Goal: Information Seeking & Learning: Learn about a topic

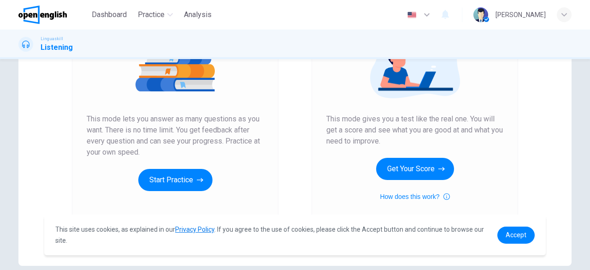
scroll to position [138, 0]
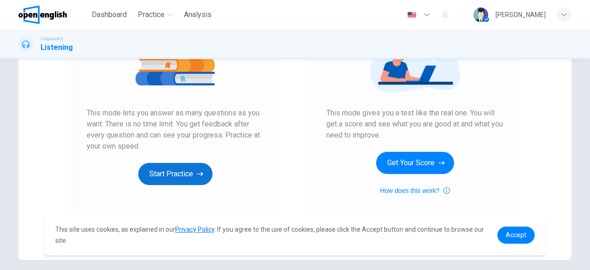
click at [184, 179] on button "Start Practice" at bounding box center [175, 174] width 74 height 22
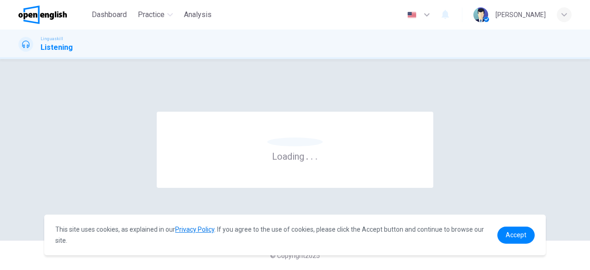
scroll to position [0, 0]
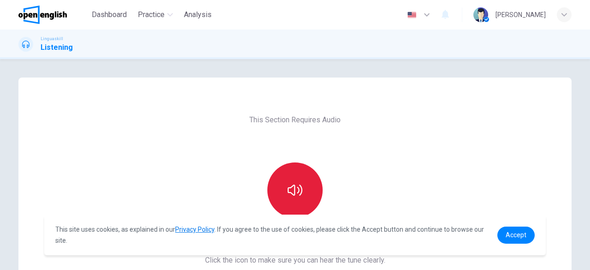
click at [294, 190] on icon "button" at bounding box center [295, 190] width 15 height 15
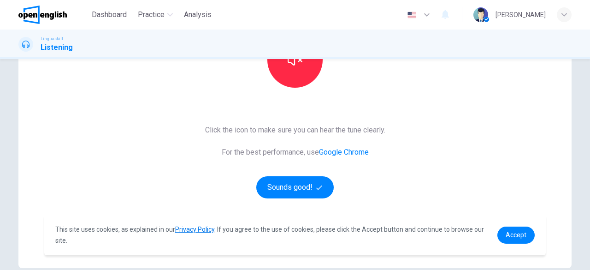
scroll to position [130, 0]
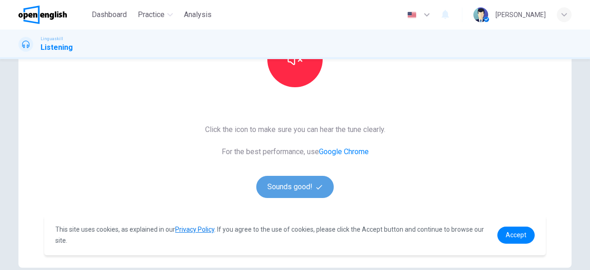
click at [296, 187] on button "Sounds good!" at bounding box center [294, 187] width 77 height 22
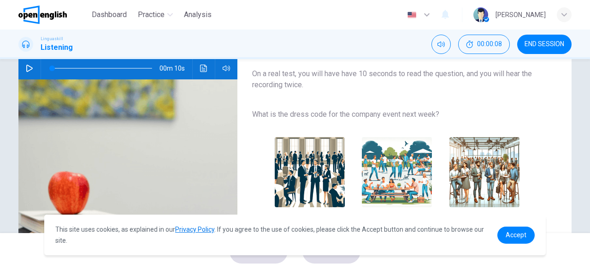
scroll to position [82, 0]
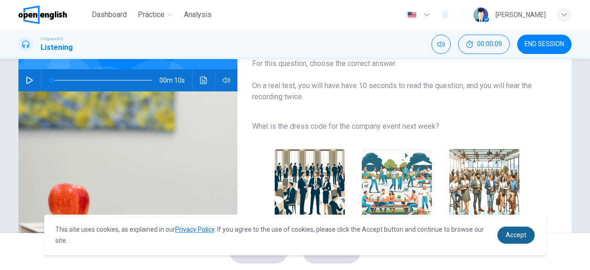
click at [525, 227] on link "Accept" at bounding box center [515, 234] width 37 height 17
click at [516, 241] on link "Accept" at bounding box center [515, 234] width 37 height 17
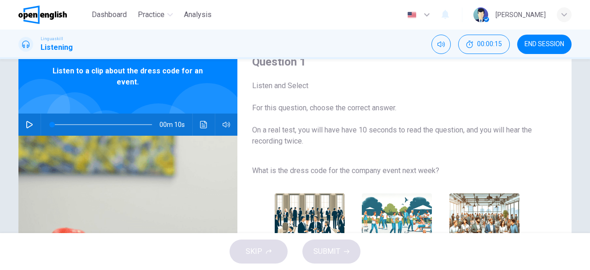
scroll to position [35, 0]
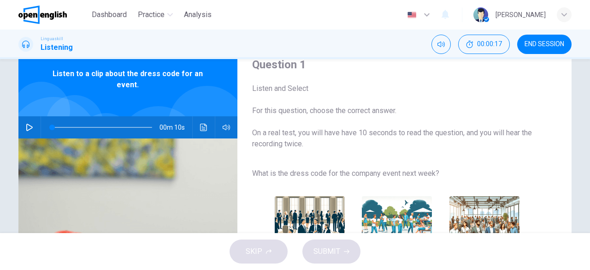
click at [22, 126] on button "button" at bounding box center [29, 127] width 15 height 22
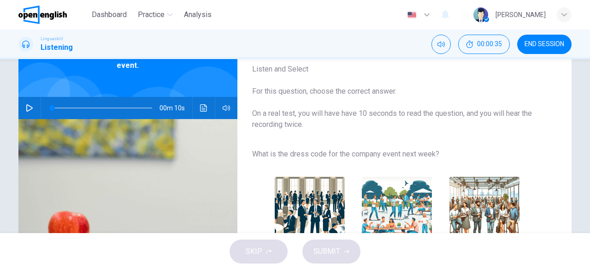
scroll to position [52, 0]
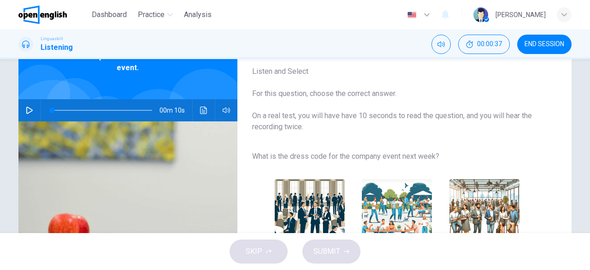
click at [27, 109] on icon "button" at bounding box center [29, 109] width 7 height 7
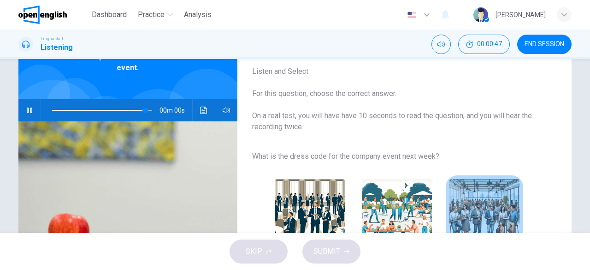
click at [491, 195] on img "button" at bounding box center [484, 214] width 70 height 70
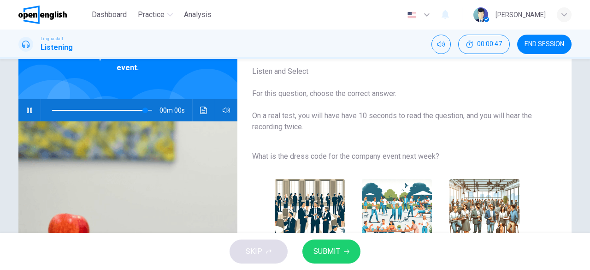
type input "*"
click at [343, 255] on button "SUBMIT" at bounding box center [331, 251] width 58 height 24
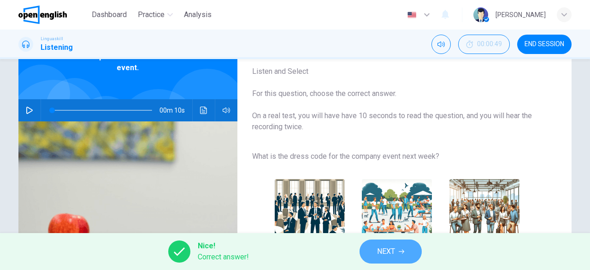
click at [378, 254] on span "NEXT" at bounding box center [386, 251] width 18 height 13
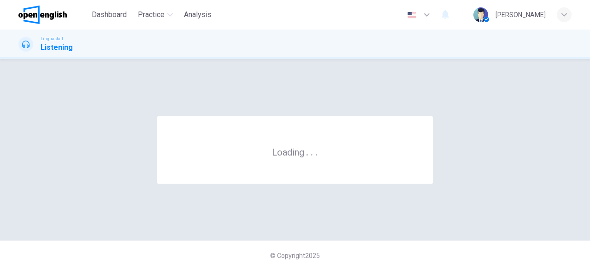
scroll to position [0, 0]
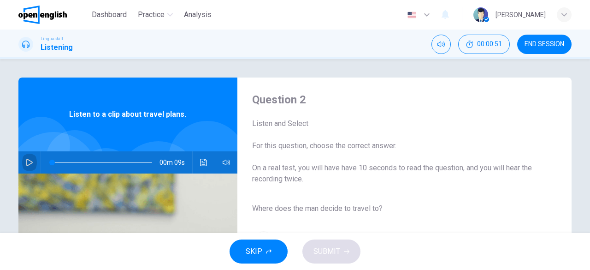
click at [26, 161] on icon "button" at bounding box center [29, 162] width 7 height 7
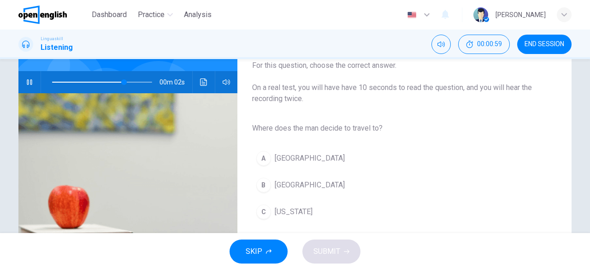
scroll to position [81, 0]
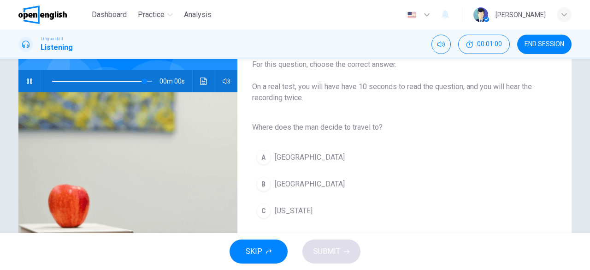
type input "*"
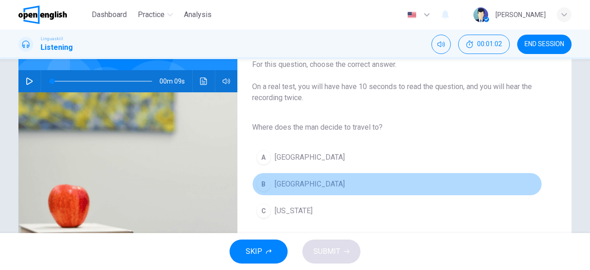
click at [276, 178] on span "[GEOGRAPHIC_DATA]" at bounding box center [310, 183] width 70 height 11
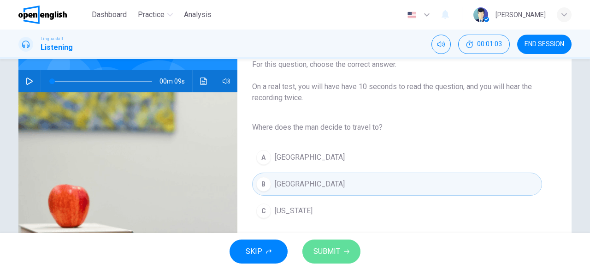
click at [319, 253] on span "SUBMIT" at bounding box center [326, 251] width 27 height 13
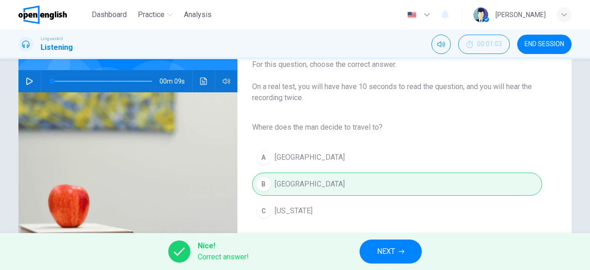
click at [382, 260] on button "NEXT" at bounding box center [391, 251] width 62 height 24
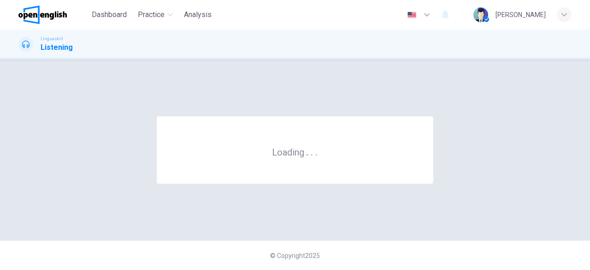
scroll to position [0, 0]
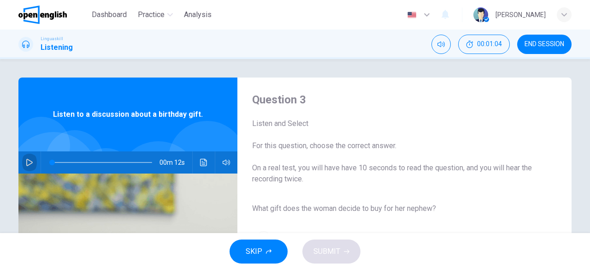
click at [22, 164] on button "button" at bounding box center [29, 162] width 15 height 22
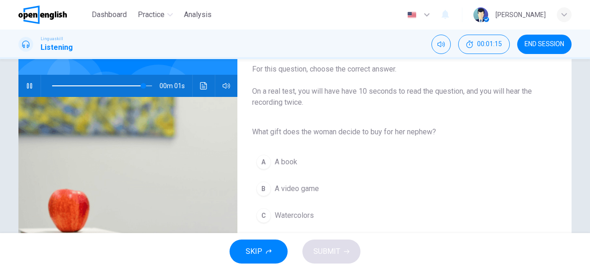
scroll to position [71, 0]
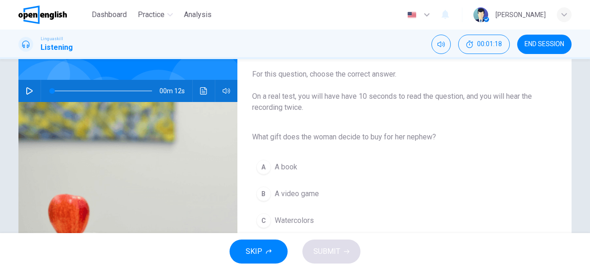
click at [26, 93] on icon "button" at bounding box center [29, 90] width 7 height 7
click at [295, 171] on button "A A book" at bounding box center [397, 166] width 290 height 23
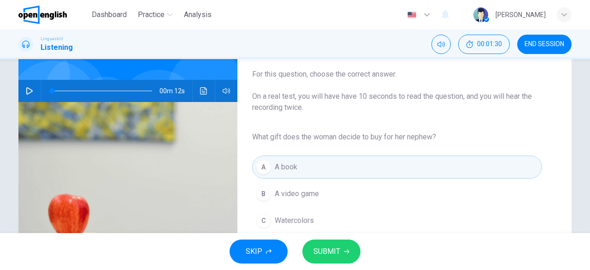
click at [312, 223] on span "Watercolors" at bounding box center [294, 220] width 39 height 11
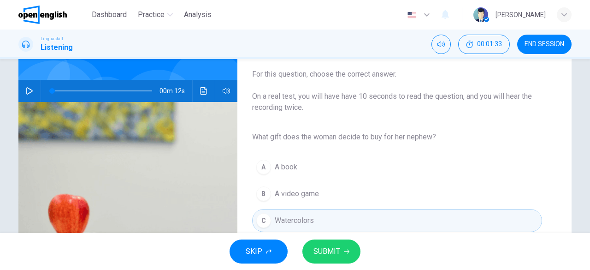
click at [27, 92] on icon "button" at bounding box center [29, 90] width 7 height 7
type input "*"
click at [340, 262] on button "SUBMIT" at bounding box center [331, 251] width 58 height 24
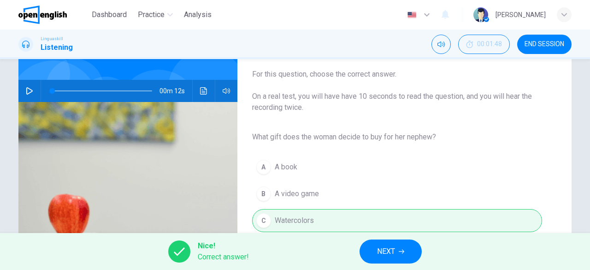
click at [387, 248] on span "NEXT" at bounding box center [386, 251] width 18 height 13
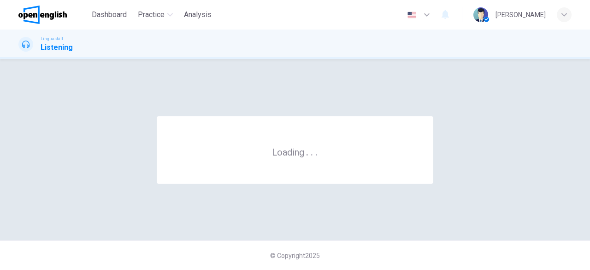
scroll to position [0, 0]
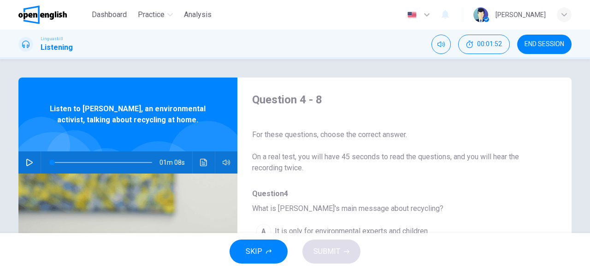
click at [549, 171] on div "Question 4 - 8 For these questions, choose the correct answer. On a real test, …" at bounding box center [396, 237] width 319 height 291
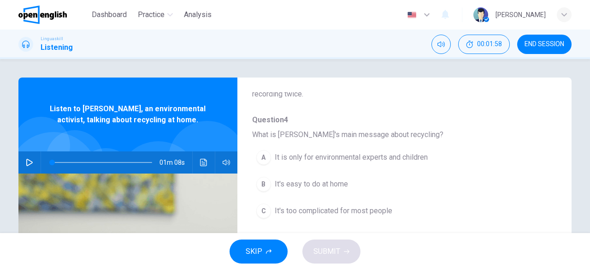
scroll to position [72, 0]
click at [26, 163] on icon "button" at bounding box center [29, 162] width 7 height 7
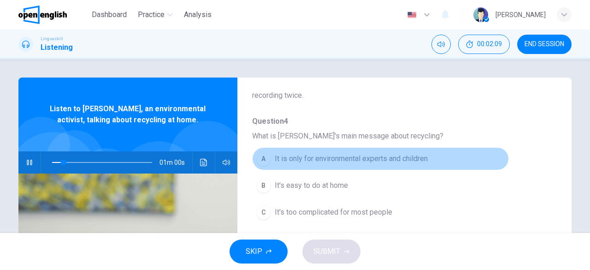
click at [397, 160] on span "It is only for environmental experts and children" at bounding box center [351, 158] width 153 height 11
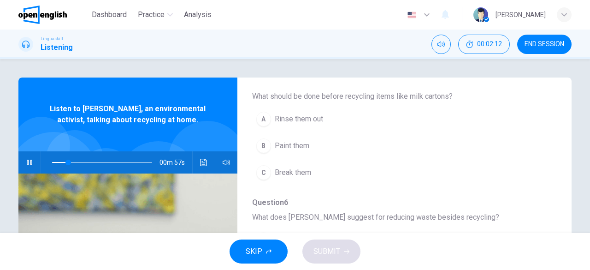
scroll to position [234, 0]
click at [52, 161] on span at bounding box center [102, 162] width 100 height 13
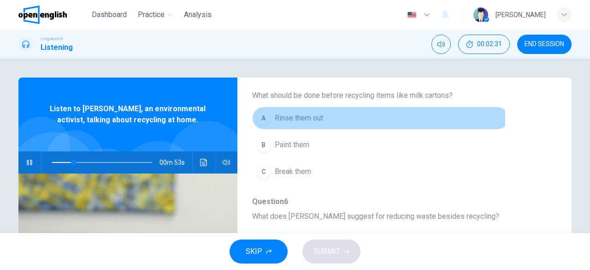
click at [310, 117] on span "Rinse them out" at bounding box center [299, 117] width 48 height 11
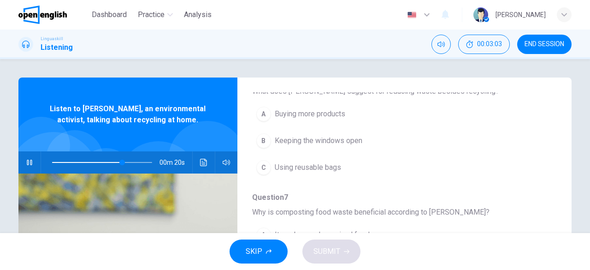
scroll to position [362, 0]
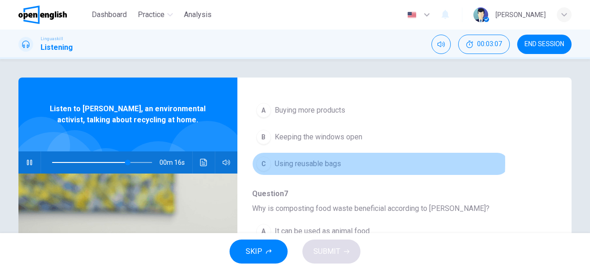
click at [313, 160] on span "Using reusable bags" at bounding box center [308, 163] width 66 height 11
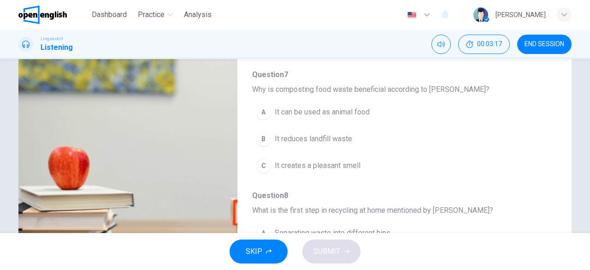
scroll to position [122, 0]
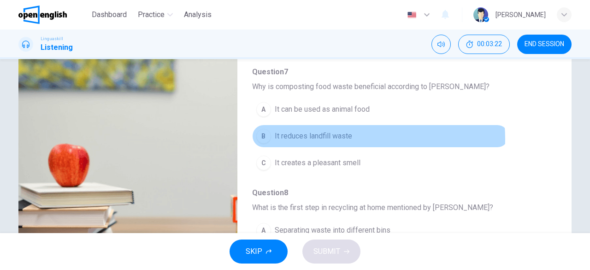
click at [334, 135] on span "It reduces landfill waste" at bounding box center [313, 135] width 77 height 11
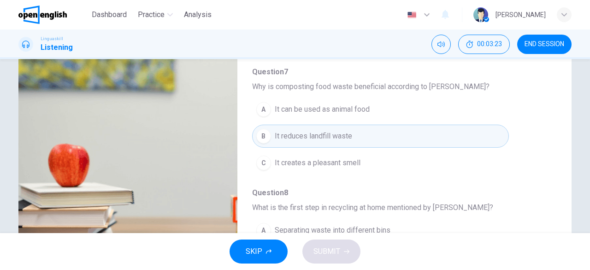
type input "*"
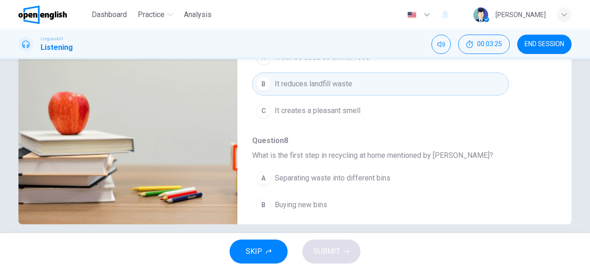
scroll to position [183, 0]
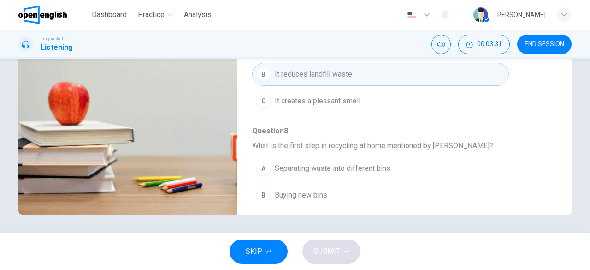
click at [363, 168] on span "Separating waste into different bins" at bounding box center [333, 168] width 116 height 11
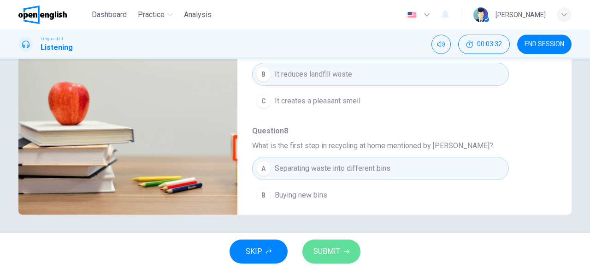
click at [336, 255] on span "SUBMIT" at bounding box center [326, 251] width 27 height 13
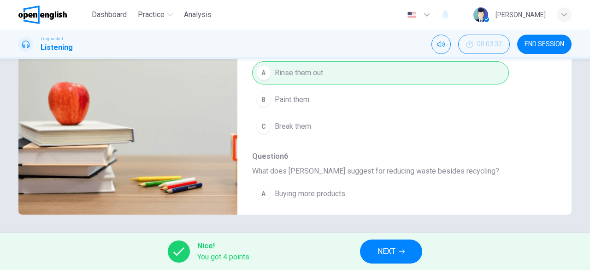
scroll to position [90, 0]
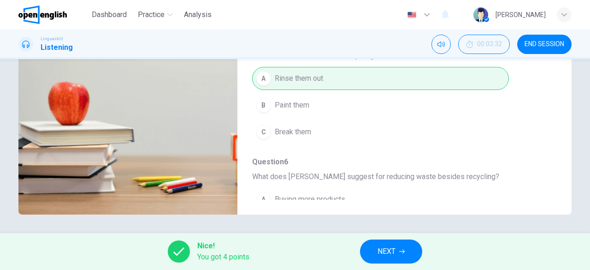
click at [388, 252] on span "NEXT" at bounding box center [387, 251] width 18 height 13
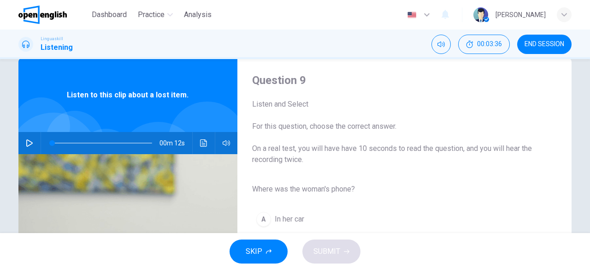
scroll to position [20, 0]
click at [26, 144] on icon "button" at bounding box center [29, 142] width 7 height 7
drag, startPoint x: 585, startPoint y: 125, endPoint x: 578, endPoint y: 176, distance: 51.1
click at [578, 176] on div "Question 9 Listen and Select For this question, choose the correct answer. On a…" at bounding box center [295, 146] width 590 height 174
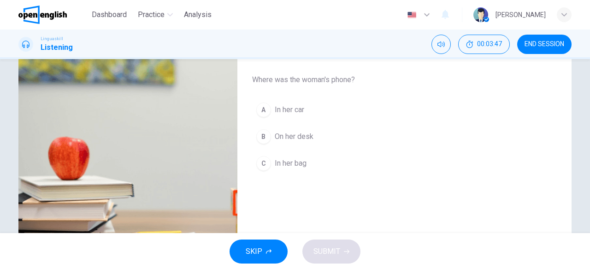
scroll to position [128, 0]
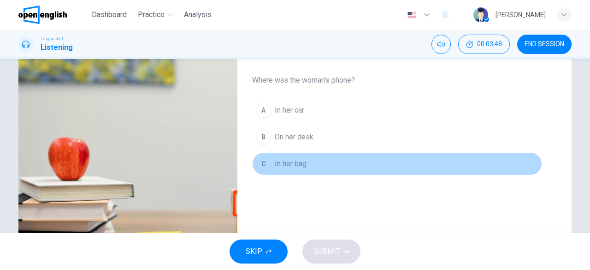
click at [305, 165] on button "C In her bag" at bounding box center [397, 163] width 290 height 23
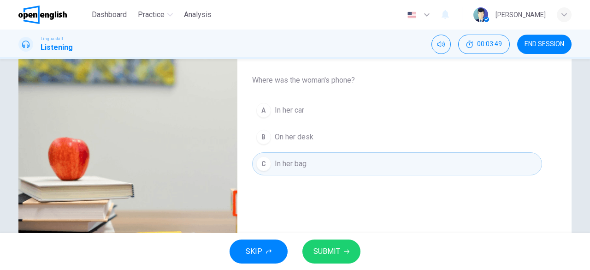
click at [325, 248] on span "SUBMIT" at bounding box center [326, 251] width 27 height 13
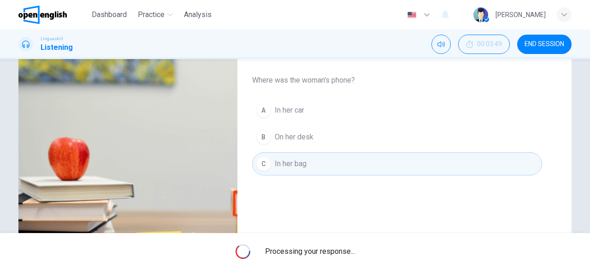
type input "*"
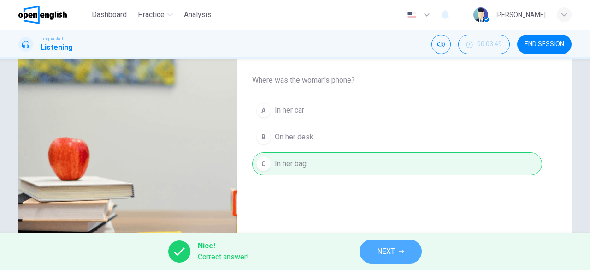
click at [388, 261] on button "NEXT" at bounding box center [391, 251] width 62 height 24
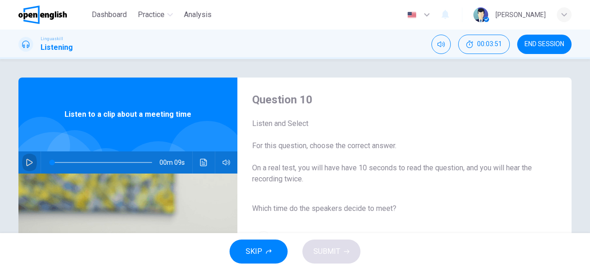
click at [25, 166] on button "button" at bounding box center [29, 162] width 15 height 22
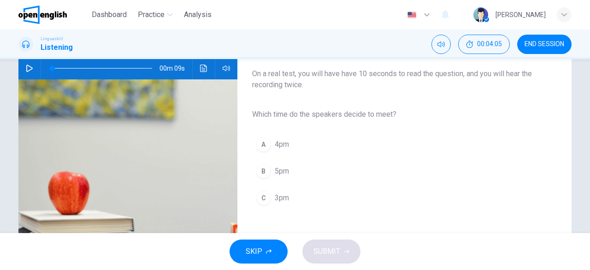
scroll to position [96, 0]
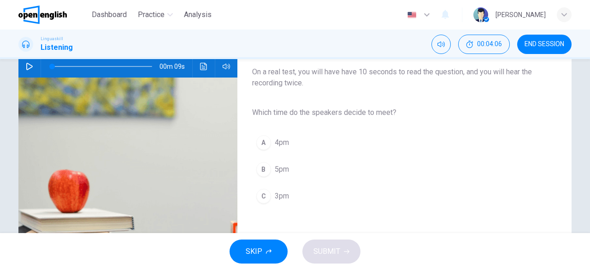
click at [26, 70] on icon "button" at bounding box center [29, 66] width 7 height 7
click at [287, 195] on button "C 3pm" at bounding box center [397, 195] width 290 height 23
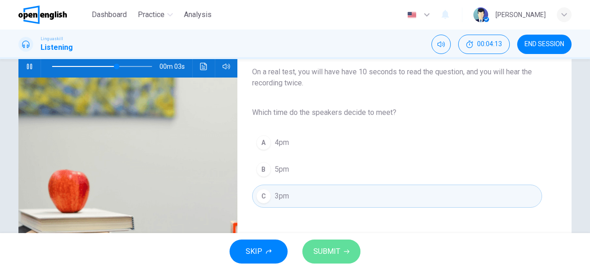
click at [323, 248] on span "SUBMIT" at bounding box center [326, 251] width 27 height 13
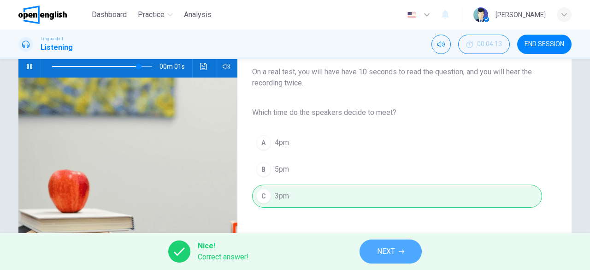
click at [388, 258] on button "NEXT" at bounding box center [391, 251] width 62 height 24
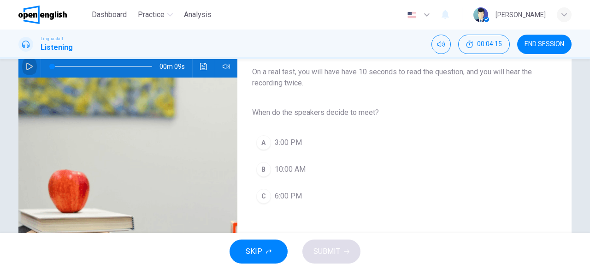
click at [28, 71] on button "button" at bounding box center [29, 66] width 15 height 22
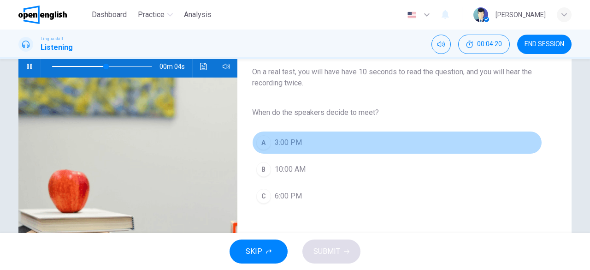
click at [279, 149] on button "A 3:00 PM" at bounding box center [397, 142] width 290 height 23
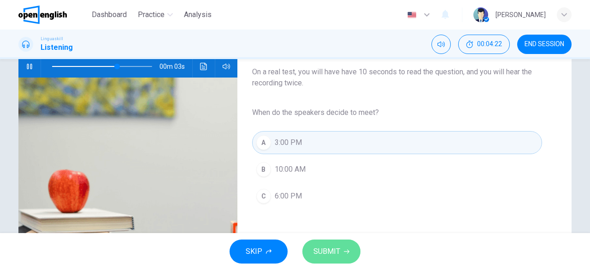
click at [332, 252] on span "SUBMIT" at bounding box center [326, 251] width 27 height 13
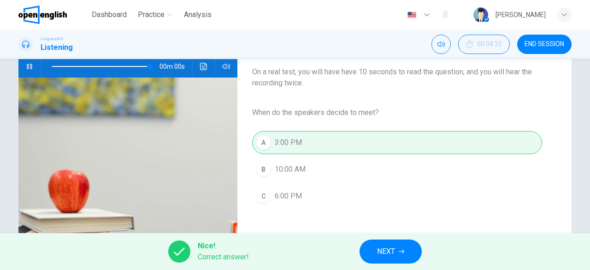
type input "*"
click at [393, 258] on span "NEXT" at bounding box center [386, 251] width 18 height 13
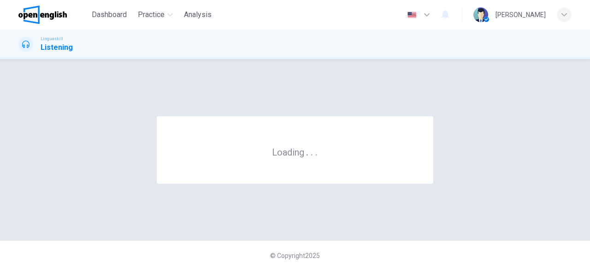
scroll to position [0, 0]
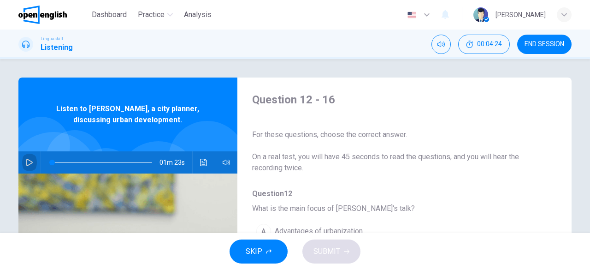
click at [23, 165] on button "button" at bounding box center [29, 162] width 15 height 22
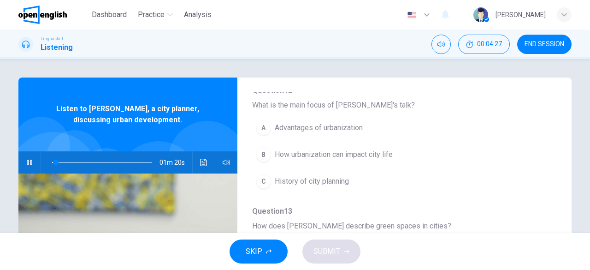
scroll to position [106, 0]
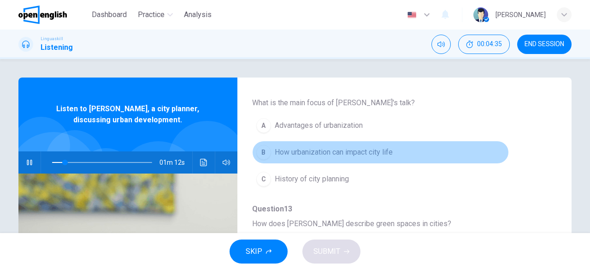
click at [383, 154] on span "How urbanization can impact city life" at bounding box center [334, 152] width 118 height 11
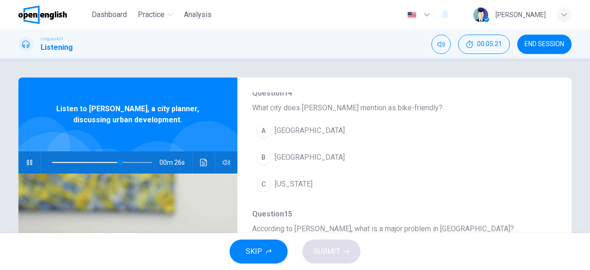
scroll to position [343, 0]
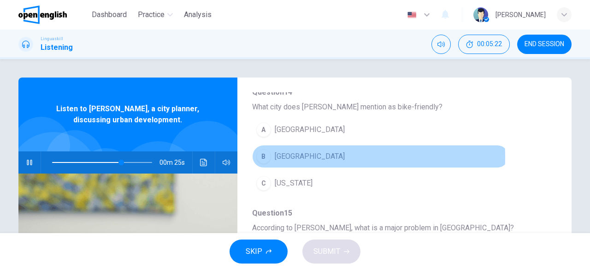
click at [288, 154] on span "[GEOGRAPHIC_DATA]" at bounding box center [310, 156] width 70 height 11
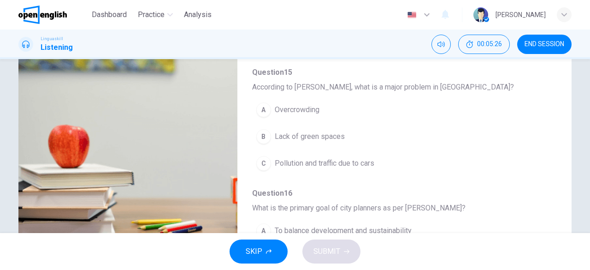
scroll to position [145, 0]
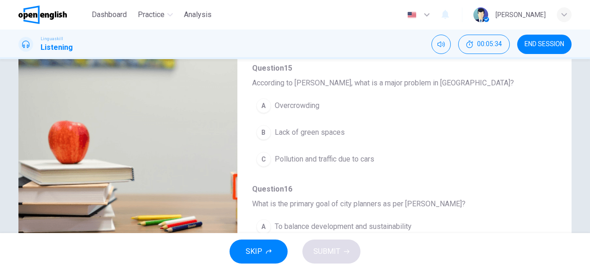
click at [349, 154] on span "Pollution and traffic due to cars" at bounding box center [325, 159] width 100 height 11
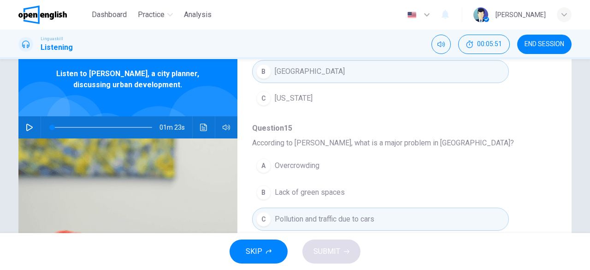
scroll to position [28, 0]
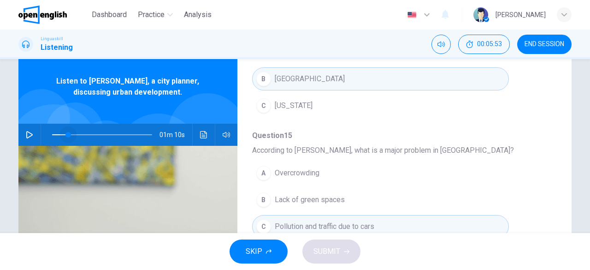
click at [65, 135] on span at bounding box center [102, 134] width 100 height 13
click at [26, 137] on icon "button" at bounding box center [29, 134] width 6 height 7
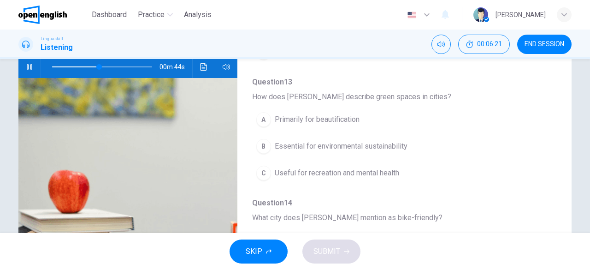
scroll to position [139, 0]
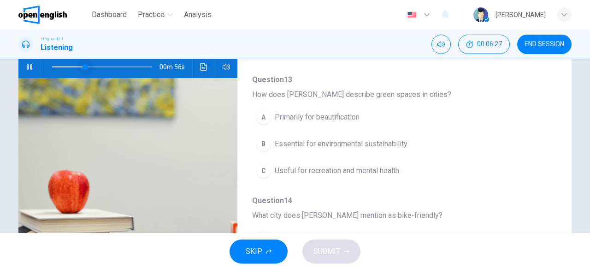
click at [83, 69] on span at bounding box center [102, 66] width 100 height 13
click at [59, 68] on span at bounding box center [102, 66] width 100 height 13
click at [386, 145] on span "Essential for environmental sustainability" at bounding box center [341, 143] width 133 height 11
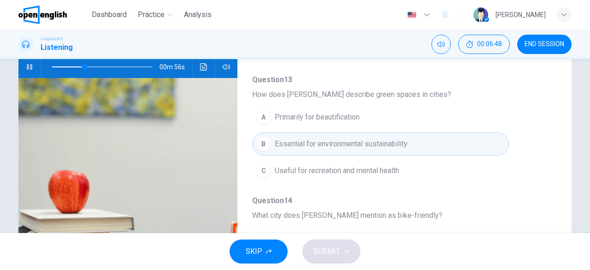
click at [390, 167] on span "Useful for recreation and mental health" at bounding box center [337, 170] width 124 height 11
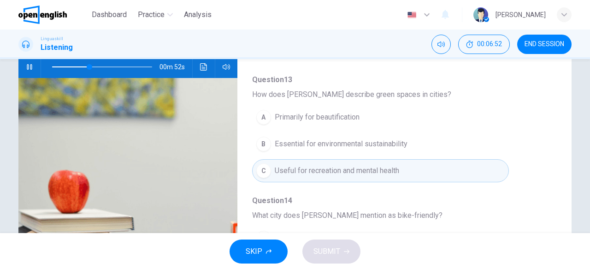
drag, startPoint x: 550, startPoint y: 155, endPoint x: 545, endPoint y: 213, distance: 57.4
click at [545, 213] on div "Question 12 - 16 For these questions, choose the correct answer. On a real test…" at bounding box center [396, 142] width 319 height 291
click at [546, 168] on div "Question 12 - 16 For these questions, choose the correct answer. On a real test…" at bounding box center [396, 142] width 319 height 291
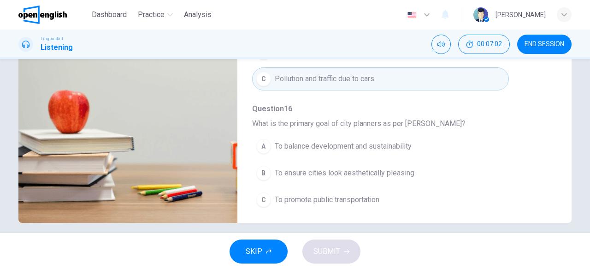
scroll to position [183, 0]
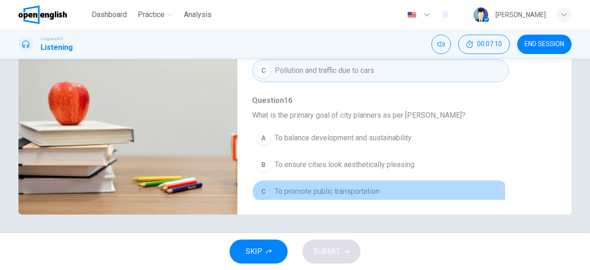
click at [331, 187] on span "To promote public transportation" at bounding box center [327, 191] width 105 height 11
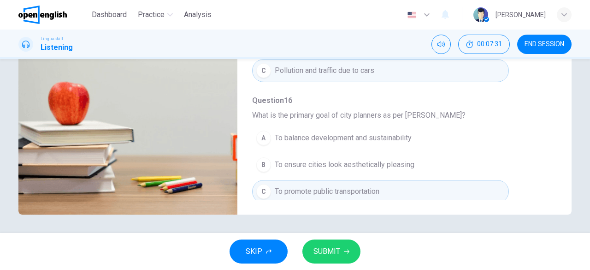
click at [344, 250] on icon "button" at bounding box center [347, 251] width 6 height 6
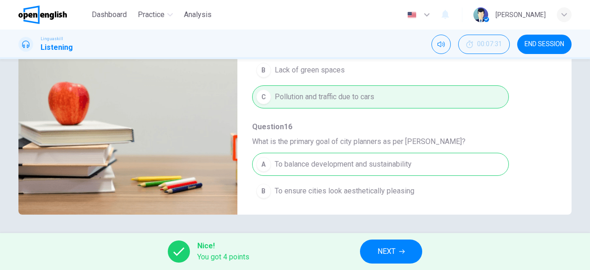
type input "*"
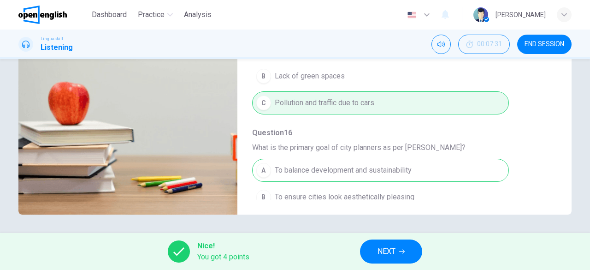
scroll to position [393, 0]
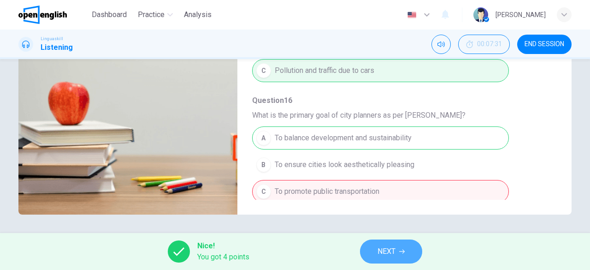
click at [387, 253] on span "NEXT" at bounding box center [387, 251] width 18 height 13
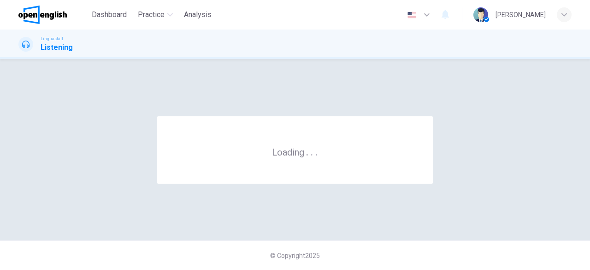
scroll to position [0, 0]
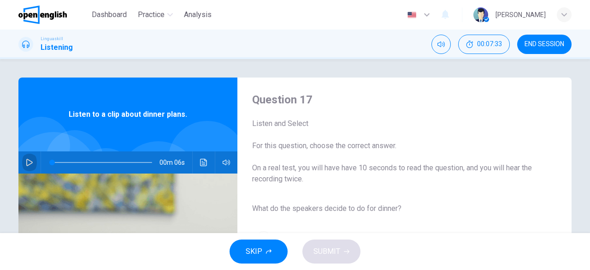
click at [28, 165] on icon "button" at bounding box center [29, 162] width 7 height 7
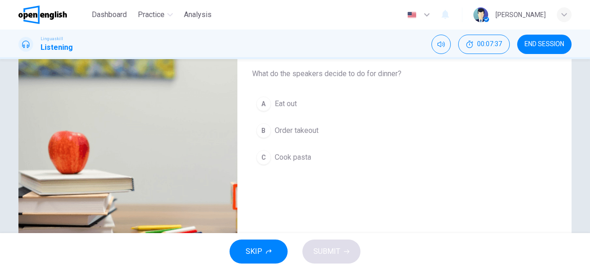
scroll to position [136, 0]
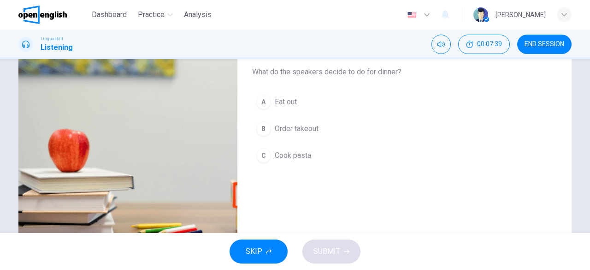
type input "*"
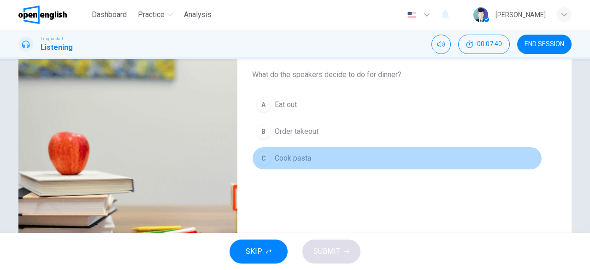
click at [301, 160] on span "Cook pasta" at bounding box center [293, 158] width 36 height 11
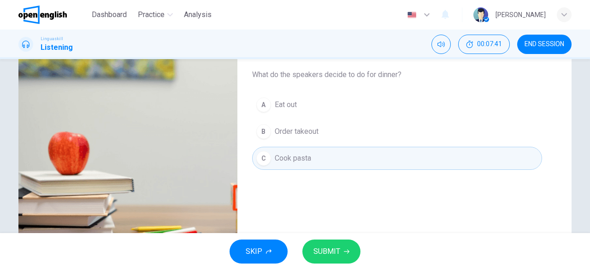
click at [332, 242] on button "SUBMIT" at bounding box center [331, 251] width 58 height 24
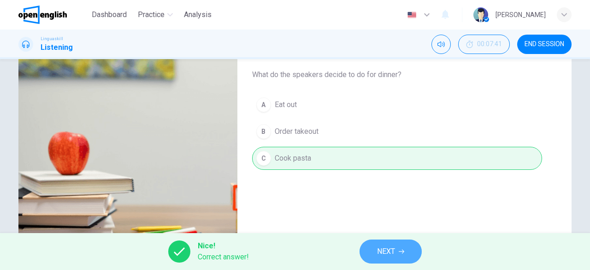
click at [400, 253] on icon "button" at bounding box center [402, 251] width 6 height 6
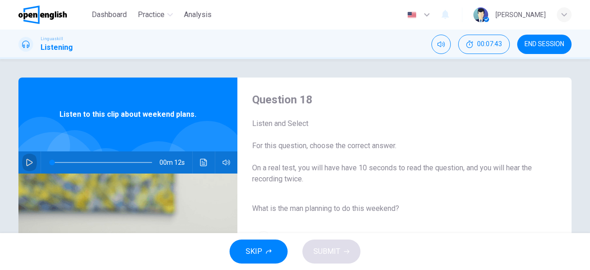
click at [28, 164] on icon "button" at bounding box center [29, 162] width 6 height 7
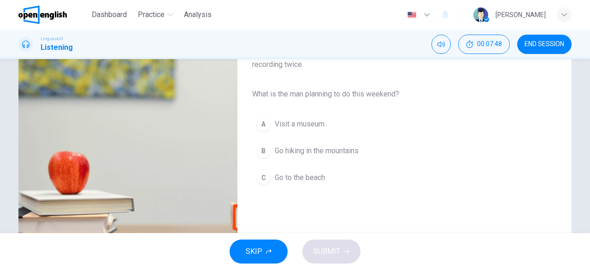
scroll to position [115, 0]
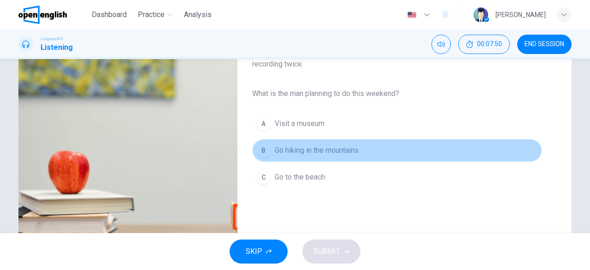
click at [340, 152] on span "Go hiking in the mountains" at bounding box center [317, 150] width 84 height 11
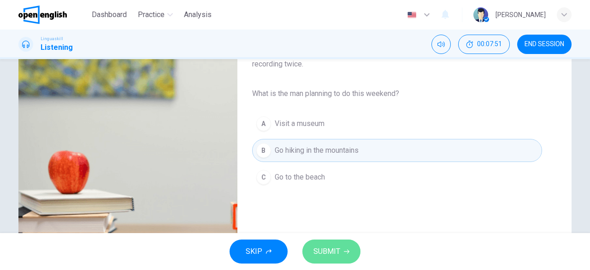
click at [331, 252] on span "SUBMIT" at bounding box center [326, 251] width 27 height 13
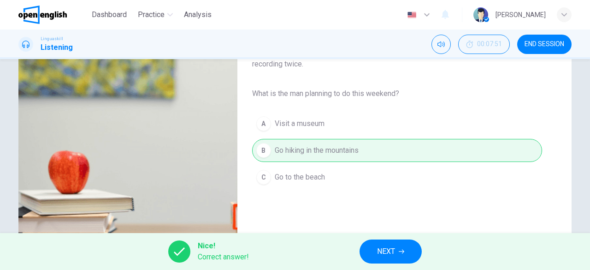
type input "*"
click at [390, 255] on span "NEXT" at bounding box center [386, 251] width 18 height 13
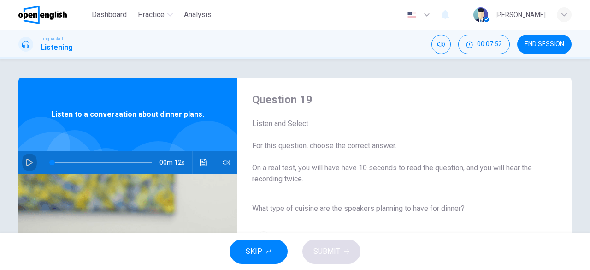
click at [26, 166] on icon "button" at bounding box center [29, 162] width 7 height 7
drag, startPoint x: 583, startPoint y: 124, endPoint x: 584, endPoint y: 165, distance: 40.1
click at [584, 165] on div "Question 19 Listen and Select For this question, choose the correct answer. On …" at bounding box center [295, 237] width 583 height 320
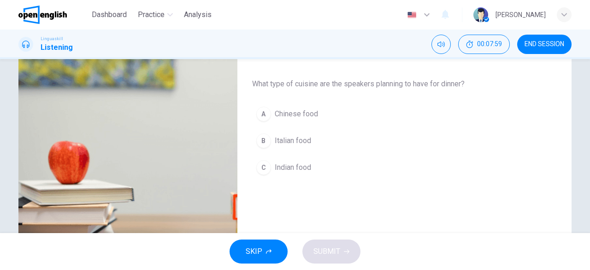
scroll to position [127, 0]
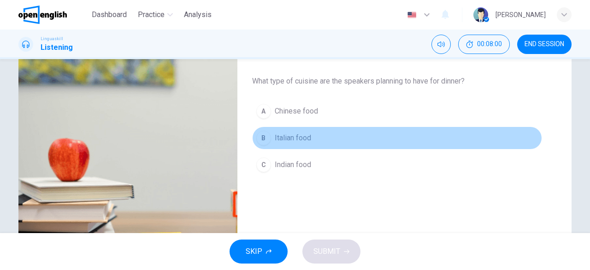
click at [283, 142] on span "Italian food" at bounding box center [293, 137] width 36 height 11
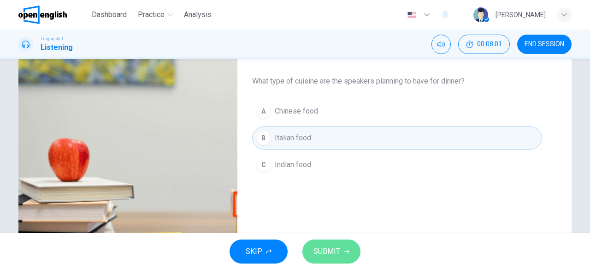
click at [329, 251] on span "SUBMIT" at bounding box center [326, 251] width 27 height 13
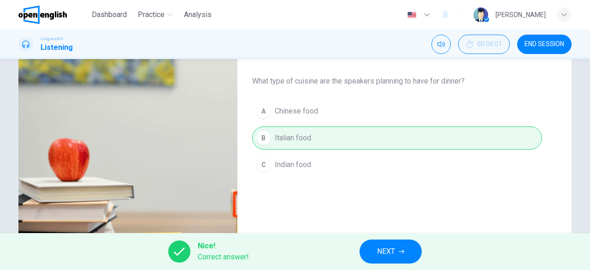
type input "**"
click at [394, 259] on button "NEXT" at bounding box center [391, 251] width 62 height 24
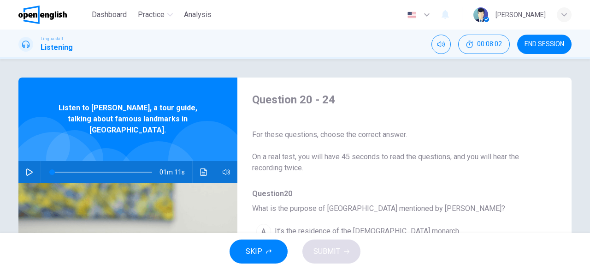
click at [28, 168] on icon "button" at bounding box center [29, 171] width 7 height 7
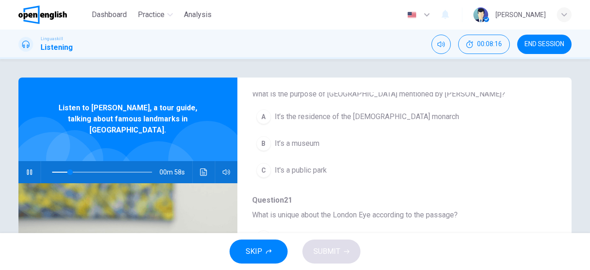
scroll to position [116, 0]
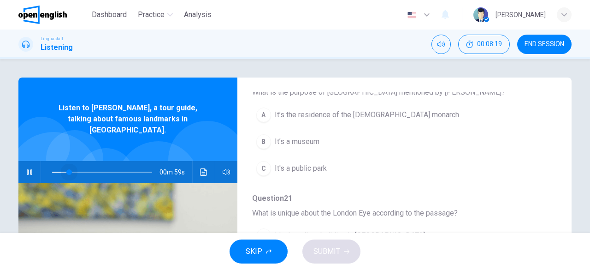
click at [66, 169] on span at bounding box center [69, 172] width 6 height 6
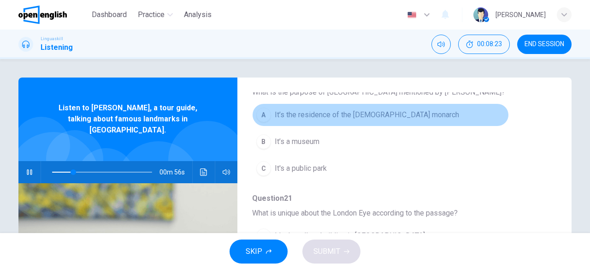
click at [386, 115] on span "It’s the residence of the [DEMOGRAPHIC_DATA] monarch" at bounding box center [367, 114] width 184 height 11
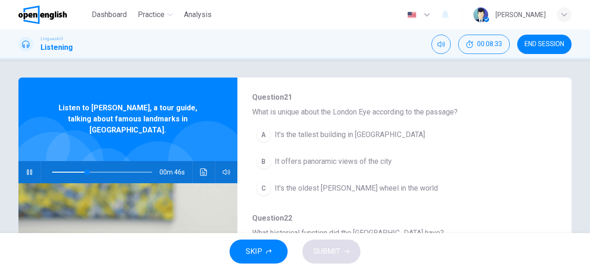
scroll to position [218, 0]
click at [68, 166] on span at bounding box center [102, 172] width 100 height 13
click at [352, 130] on span "It's the tallest building in [GEOGRAPHIC_DATA]" at bounding box center [350, 134] width 150 height 11
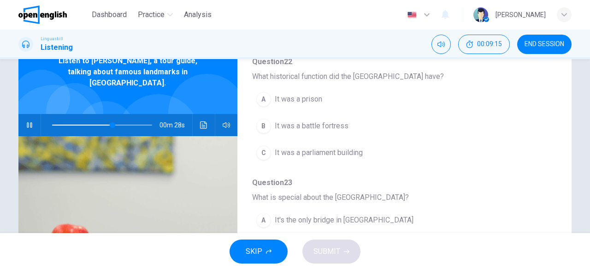
scroll to position [48, 0]
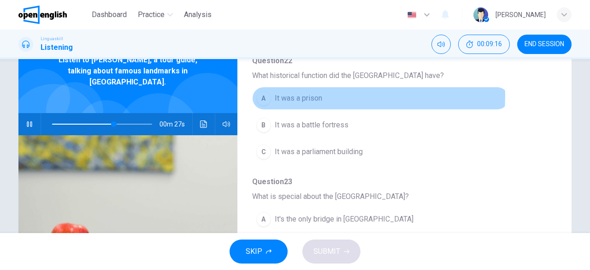
click at [313, 93] on span "It was a prison" at bounding box center [298, 98] width 47 height 11
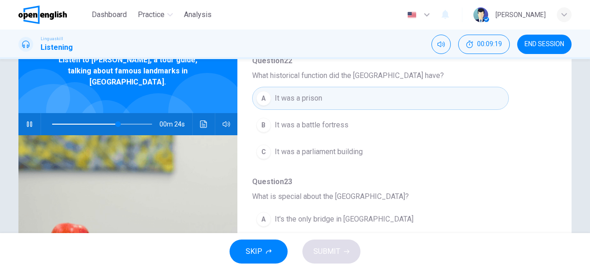
drag, startPoint x: 549, startPoint y: 214, endPoint x: 545, endPoint y: 242, distance: 27.9
click at [545, 242] on div "Dashboard Practice Analysis English ** ​ [PERSON_NAME] Linguaskill Listening 00…" at bounding box center [295, 135] width 590 height 270
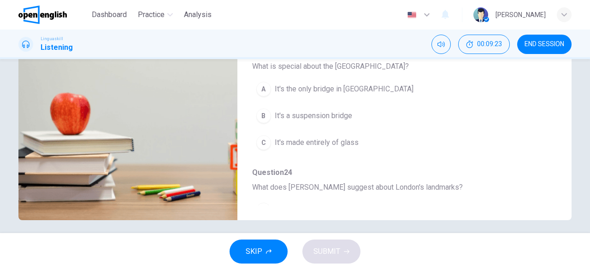
scroll to position [164, 0]
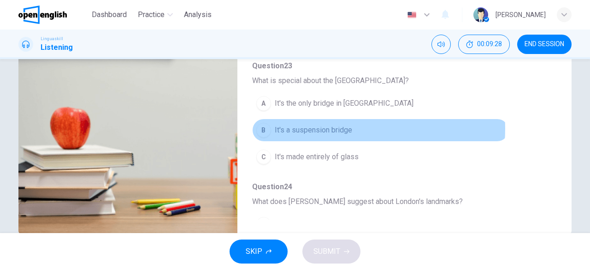
click at [339, 125] on span "It's a suspension bridge" at bounding box center [313, 129] width 77 height 11
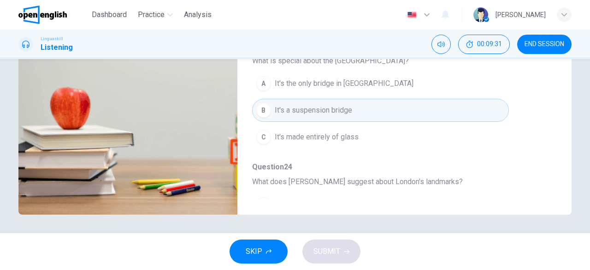
scroll to position [393, 0]
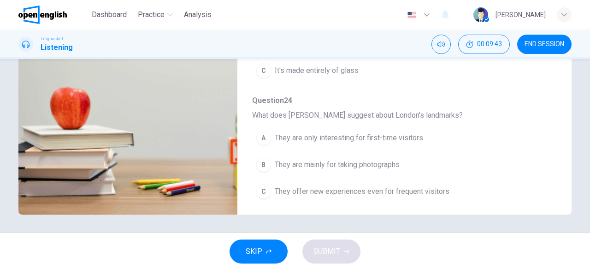
type input "*"
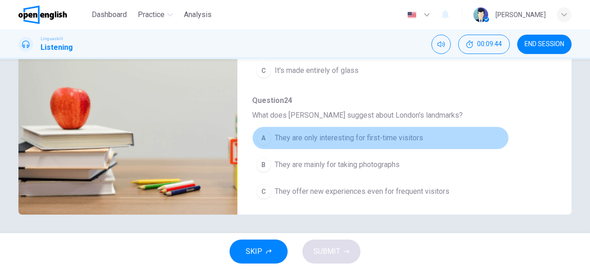
click at [416, 132] on span "They are only interesting for first-time visitors" at bounding box center [349, 137] width 148 height 11
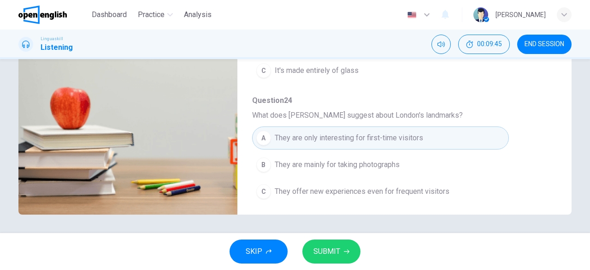
click at [323, 264] on div "SKIP SUBMIT" at bounding box center [295, 251] width 590 height 37
click at [329, 255] on span "SUBMIT" at bounding box center [326, 251] width 27 height 13
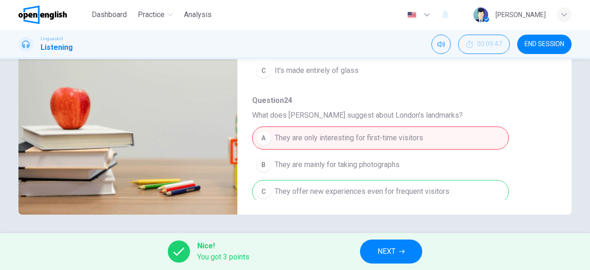
click at [557, 162] on div "Question 20 - 24 For these questions, choose the correct answer. On a real test…" at bounding box center [294, 54] width 553 height 320
click at [391, 248] on span "NEXT" at bounding box center [387, 251] width 18 height 13
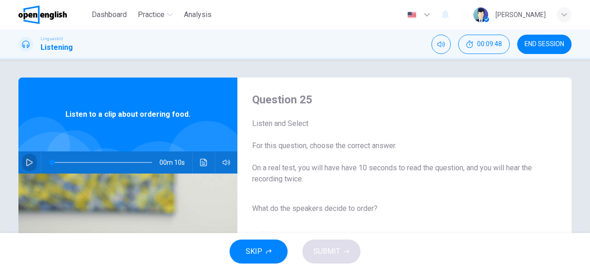
click at [27, 162] on icon "button" at bounding box center [29, 162] width 7 height 7
drag, startPoint x: 585, startPoint y: 122, endPoint x: 583, endPoint y: 192, distance: 70.1
click at [583, 192] on div "Question 25 Listen and Select For this question, choose the correct answer. On …" at bounding box center [295, 146] width 590 height 174
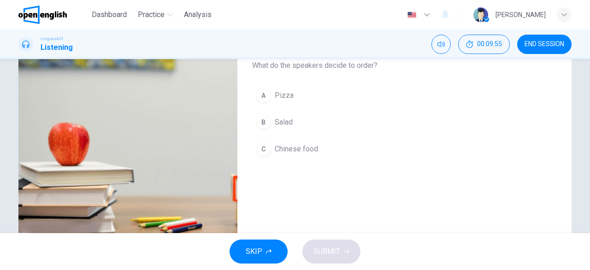
scroll to position [144, 0]
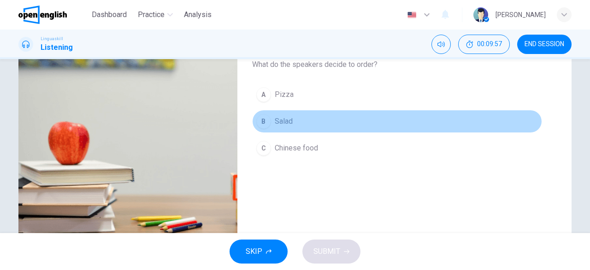
click at [285, 120] on span "Salad" at bounding box center [284, 121] width 18 height 11
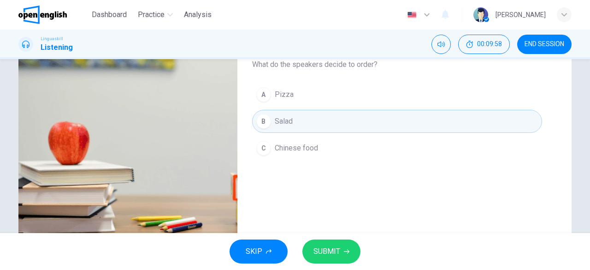
click at [342, 252] on button "SUBMIT" at bounding box center [331, 251] width 58 height 24
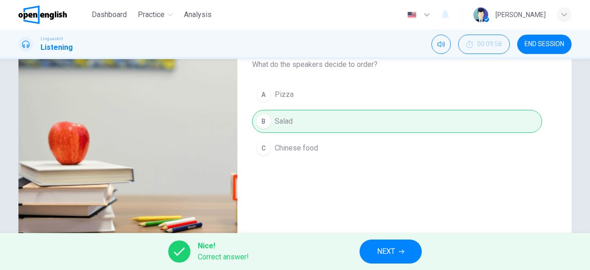
type input "*"
click at [398, 256] on button "NEXT" at bounding box center [391, 251] width 62 height 24
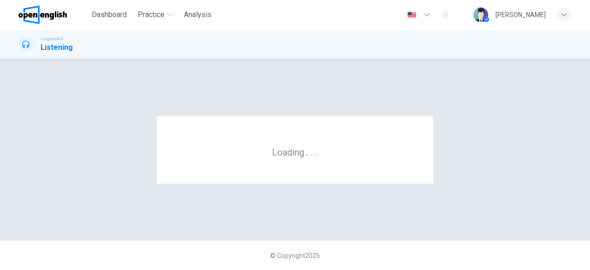
scroll to position [0, 0]
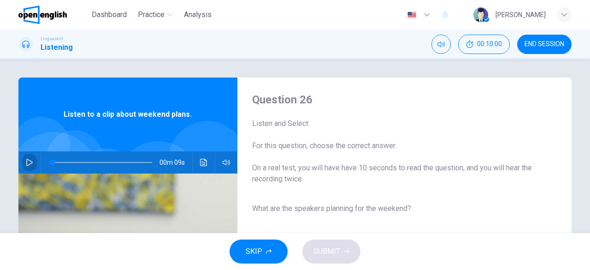
click at [28, 163] on icon "button" at bounding box center [29, 162] width 7 height 7
drag, startPoint x: 585, startPoint y: 122, endPoint x: 586, endPoint y: 159, distance: 36.9
click at [586, 159] on div "Question 26 Listen and Select For this question, choose the correct answer. On …" at bounding box center [295, 146] width 590 height 174
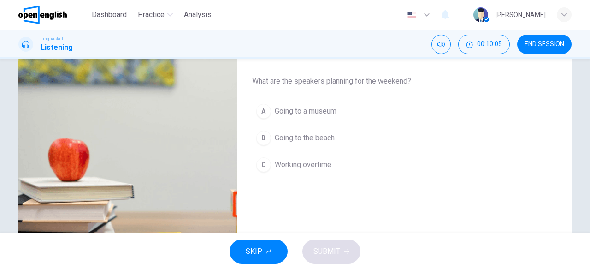
scroll to position [130, 0]
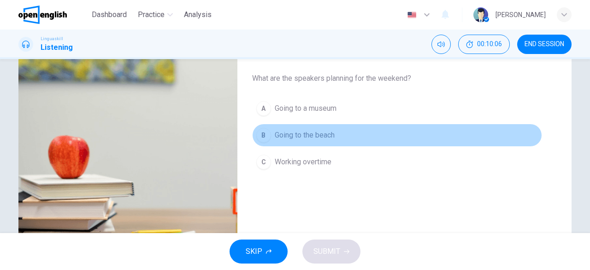
click at [339, 136] on button "B Going to the beach" at bounding box center [397, 135] width 290 height 23
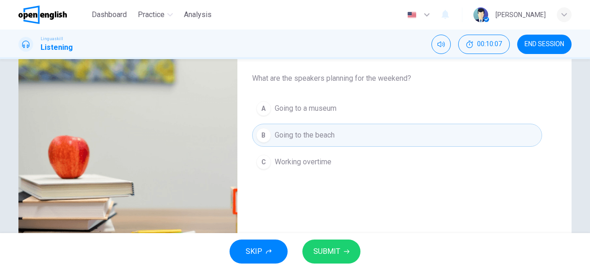
click at [334, 251] on span "SUBMIT" at bounding box center [326, 251] width 27 height 13
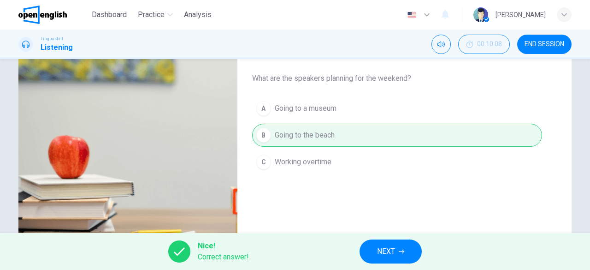
type input "*"
click at [399, 254] on icon "button" at bounding box center [402, 251] width 6 height 6
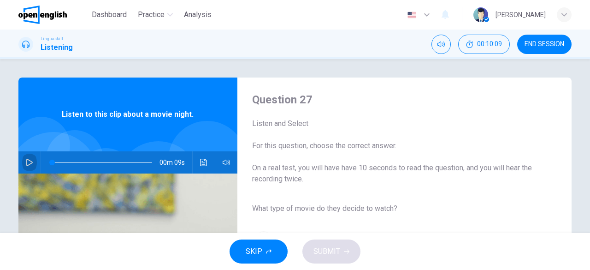
click at [26, 163] on icon "button" at bounding box center [29, 162] width 7 height 7
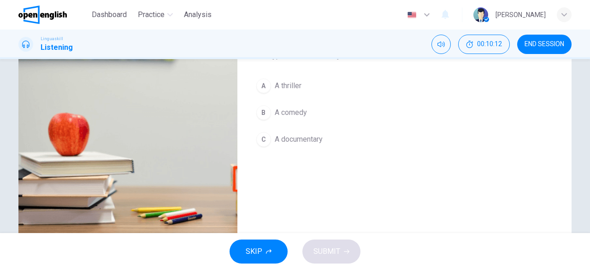
scroll to position [153, 0]
click at [301, 108] on span "A comedy" at bounding box center [291, 111] width 32 height 11
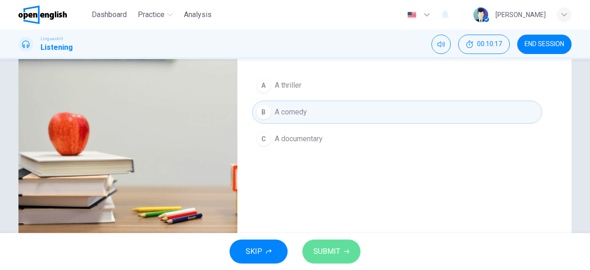
click at [320, 251] on span "SUBMIT" at bounding box center [326, 251] width 27 height 13
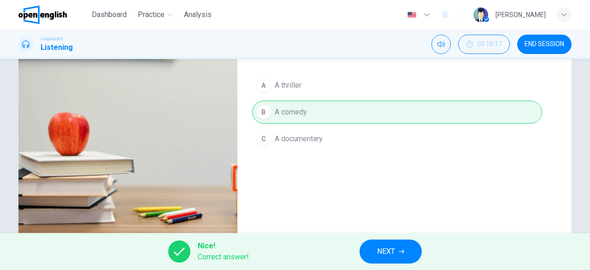
type input "*"
click at [420, 254] on button "NEXT" at bounding box center [391, 251] width 62 height 24
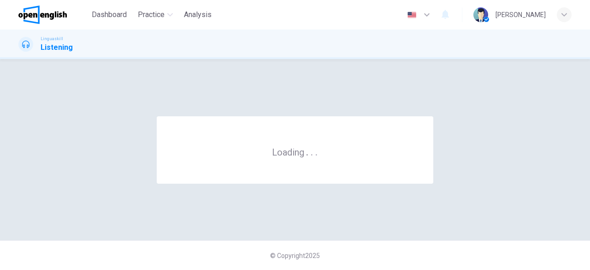
scroll to position [0, 0]
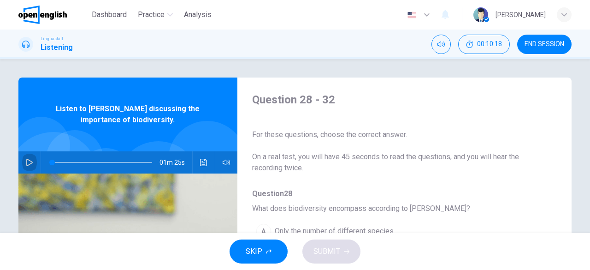
click at [28, 162] on icon "button" at bounding box center [29, 162] width 7 height 7
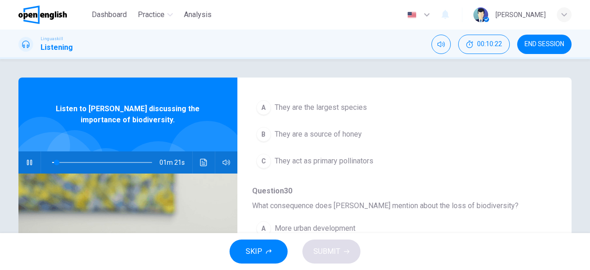
scroll to position [248, 0]
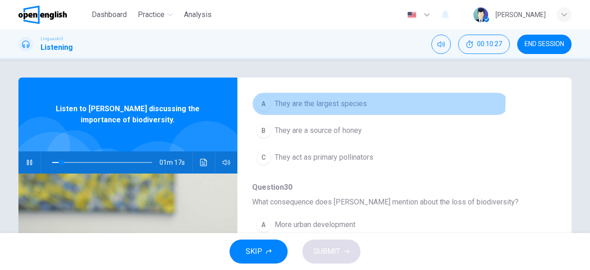
click at [357, 98] on span "They are the largest species" at bounding box center [321, 103] width 92 height 11
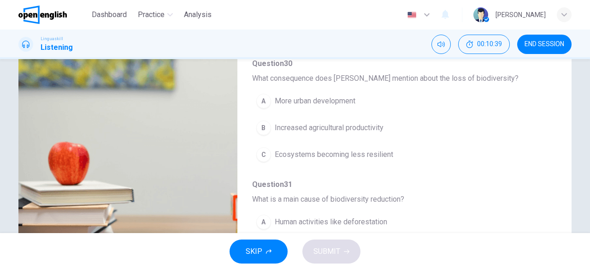
scroll to position [127, 0]
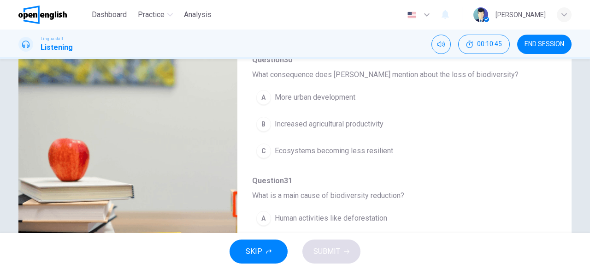
click at [389, 149] on span "Ecosystems becoming less resilient" at bounding box center [334, 150] width 118 height 11
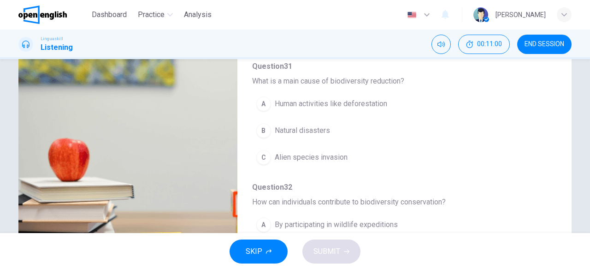
scroll to position [364, 0]
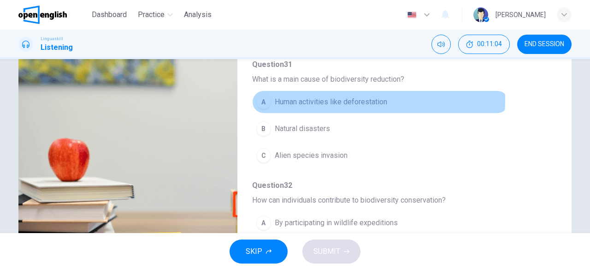
click at [355, 97] on span "Human activities like deforestation" at bounding box center [331, 101] width 112 height 11
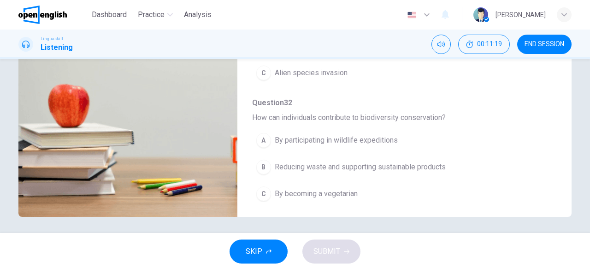
scroll to position [127, 0]
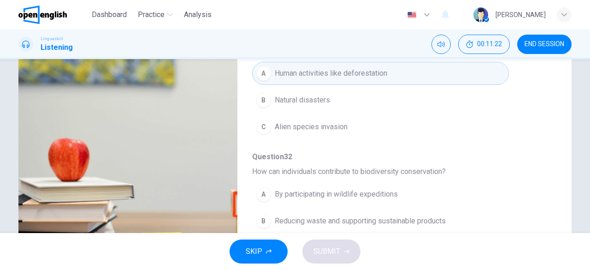
drag, startPoint x: 585, startPoint y: 168, endPoint x: 577, endPoint y: 199, distance: 32.4
click at [577, 199] on div "Question 28 - 32 For these questions, choose the correct answer. On a real test…" at bounding box center [295, 146] width 590 height 174
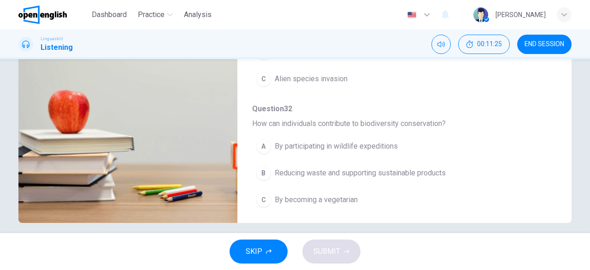
scroll to position [183, 0]
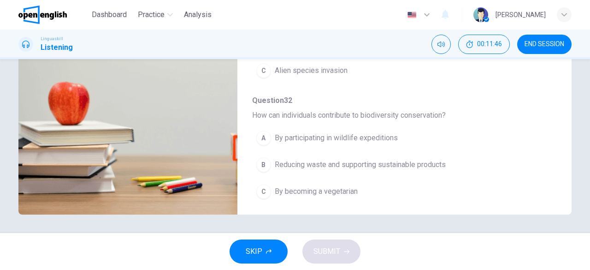
click at [355, 163] on span "Reducing waste and supporting sustainable products" at bounding box center [360, 164] width 171 height 11
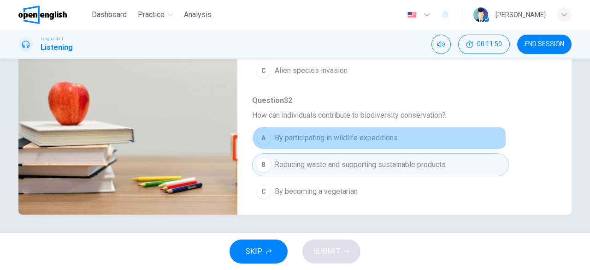
click at [369, 136] on span "By participating in wildlife expeditions" at bounding box center [336, 137] width 123 height 11
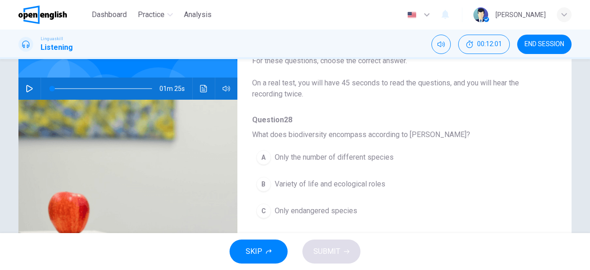
scroll to position [77, 0]
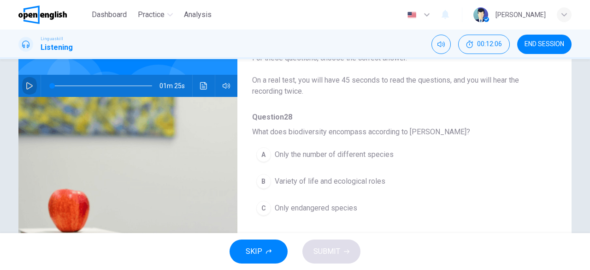
click at [30, 87] on icon "button" at bounding box center [29, 85] width 7 height 7
click at [322, 150] on span "Only the number of different species" at bounding box center [334, 154] width 119 height 11
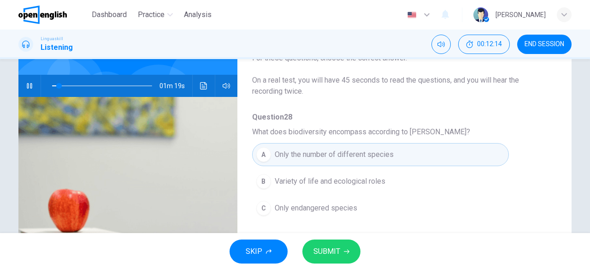
click at [341, 243] on button "SUBMIT" at bounding box center [331, 251] width 58 height 24
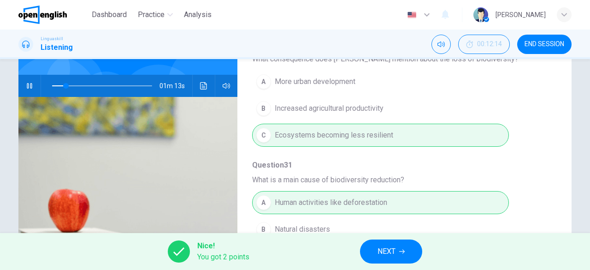
scroll to position [312, 0]
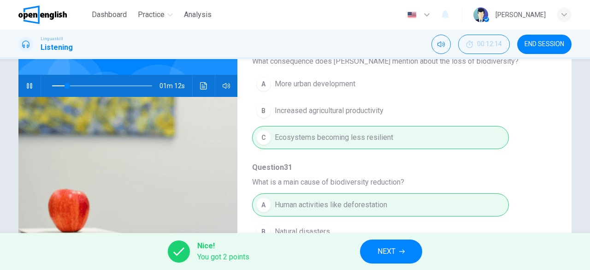
type input "**"
click at [375, 257] on button "NEXT" at bounding box center [391, 251] width 62 height 24
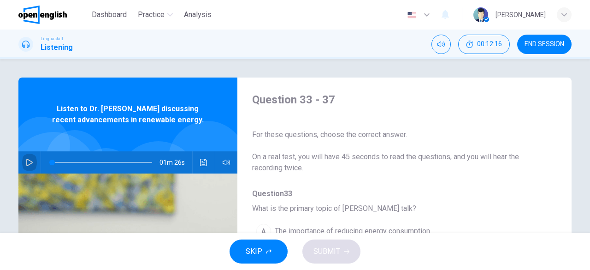
click at [27, 162] on icon "button" at bounding box center [29, 162] width 7 height 7
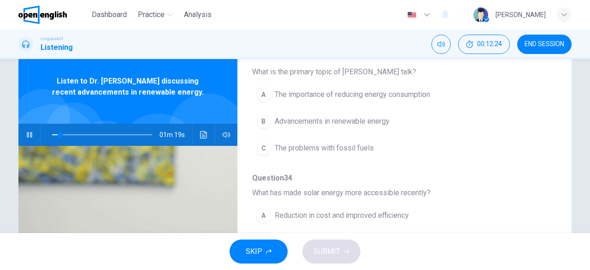
scroll to position [30, 0]
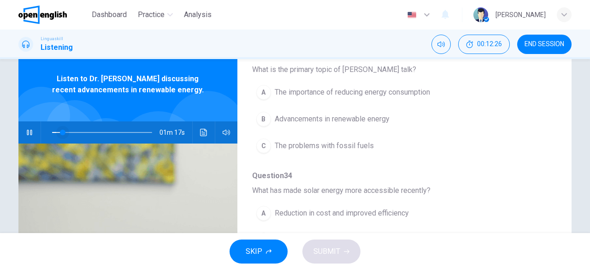
click at [60, 132] on span at bounding box center [63, 133] width 6 height 6
click at [52, 133] on span at bounding box center [102, 132] width 100 height 13
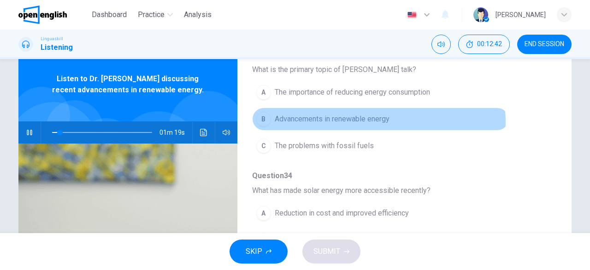
click at [364, 122] on span "Advancements in renewable energy" at bounding box center [332, 118] width 115 height 11
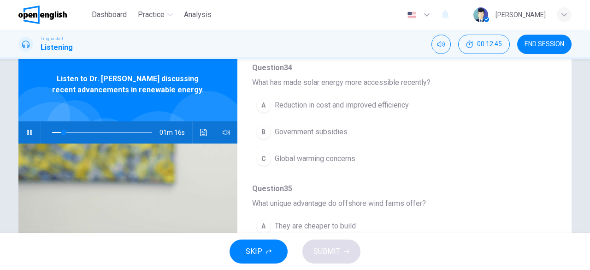
scroll to position [224, 0]
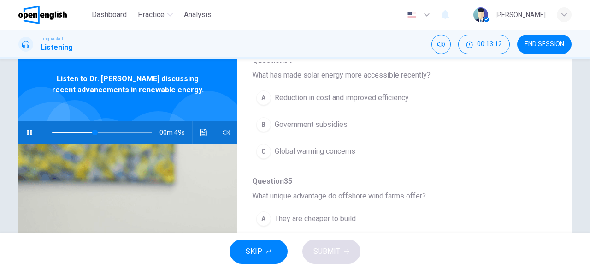
drag, startPoint x: 549, startPoint y: 169, endPoint x: 549, endPoint y: 203, distance: 34.1
click at [549, 203] on div "Question 33 - 37 For these questions, choose the correct answer. On a real test…" at bounding box center [396, 207] width 319 height 291
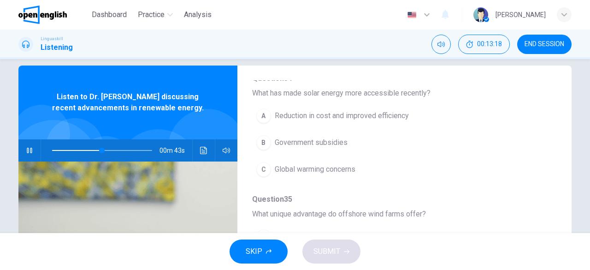
scroll to position [15, 0]
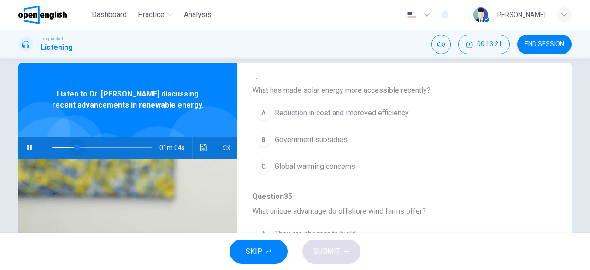
click at [75, 144] on span at bounding box center [102, 147] width 100 height 13
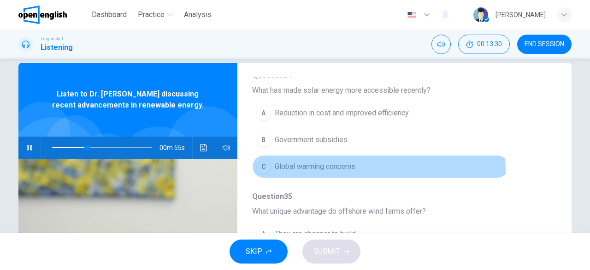
click at [342, 168] on span "Global warming concerns" at bounding box center [315, 166] width 81 height 11
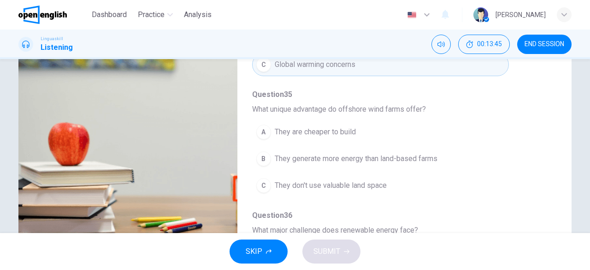
scroll to position [199, 0]
click at [388, 156] on span "They generate more energy than land-based farms" at bounding box center [356, 157] width 163 height 11
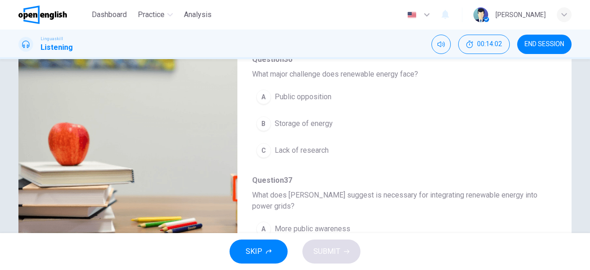
scroll to position [357, 0]
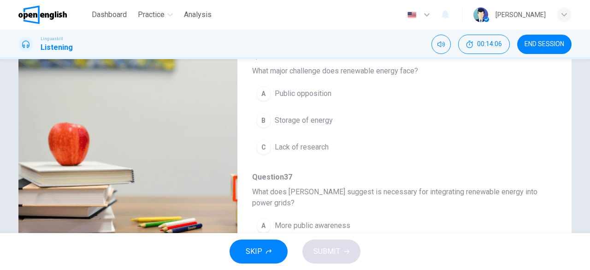
click at [312, 91] on span "Public opposition" at bounding box center [303, 93] width 57 height 11
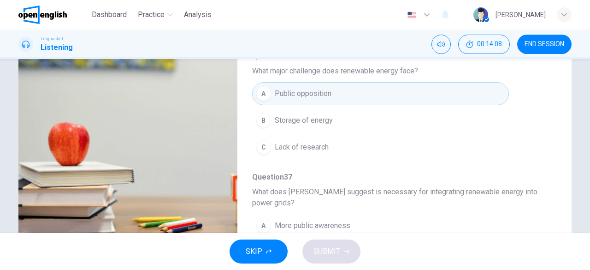
scroll to position [404, 0]
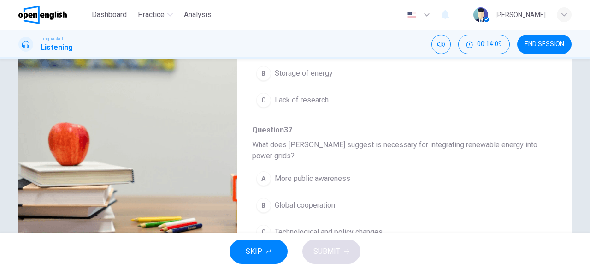
click at [322, 175] on span "More public awareness" at bounding box center [313, 178] width 76 height 11
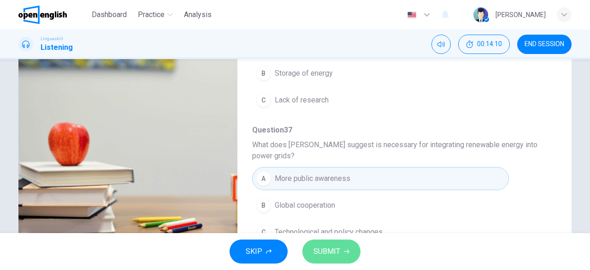
click at [332, 252] on span "SUBMIT" at bounding box center [326, 251] width 27 height 13
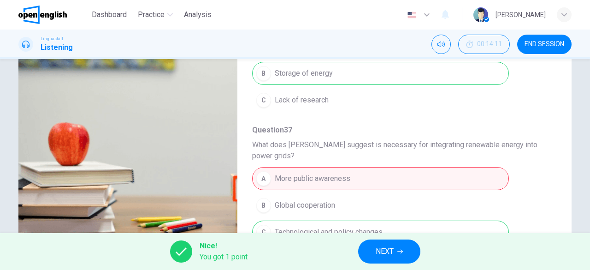
type input "**"
click at [400, 249] on icon "button" at bounding box center [400, 251] width 6 height 6
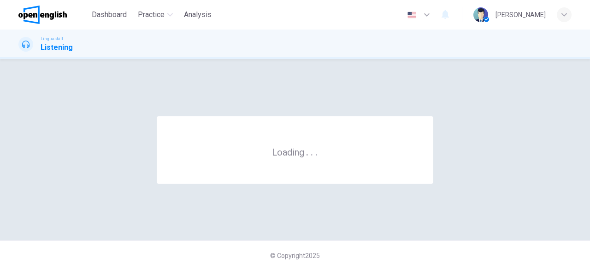
scroll to position [0, 0]
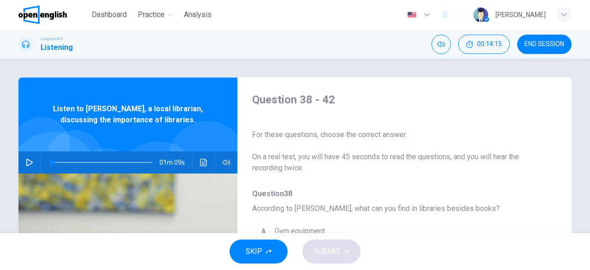
click at [545, 49] on button "END SESSION" at bounding box center [544, 44] width 54 height 19
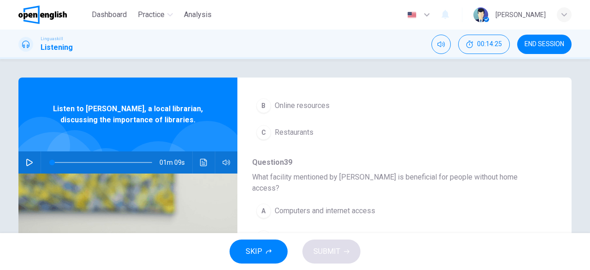
scroll to position [164, 0]
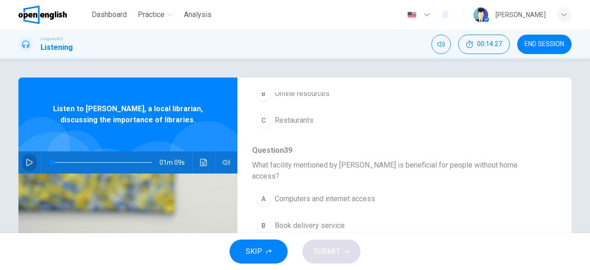
click at [22, 159] on button "button" at bounding box center [29, 162] width 15 height 22
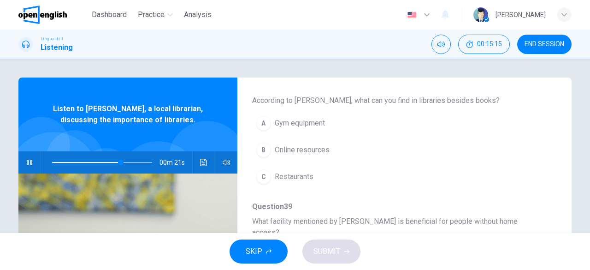
scroll to position [113, 0]
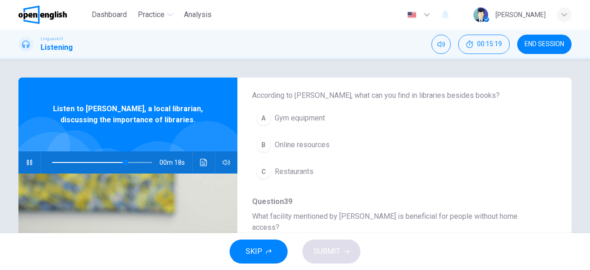
drag, startPoint x: 550, startPoint y: 203, endPoint x: 549, endPoint y: 237, distance: 34.6
click at [549, 237] on div "Dashboard Practice Analysis English ** ​ [PERSON_NAME] Linguaskill Listening 00…" at bounding box center [295, 135] width 590 height 270
drag, startPoint x: 555, startPoint y: 215, endPoint x: 551, endPoint y: 172, distance: 42.6
click at [551, 172] on div "Question 38 - 42 For these questions, choose the correct answer. On a real test…" at bounding box center [294, 237] width 553 height 320
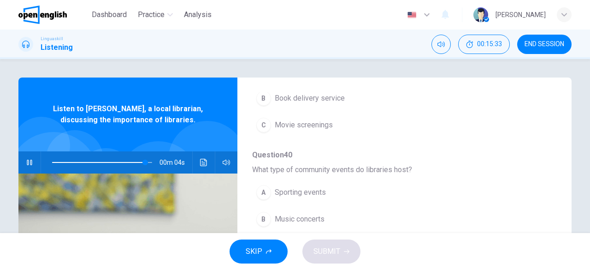
scroll to position [313, 0]
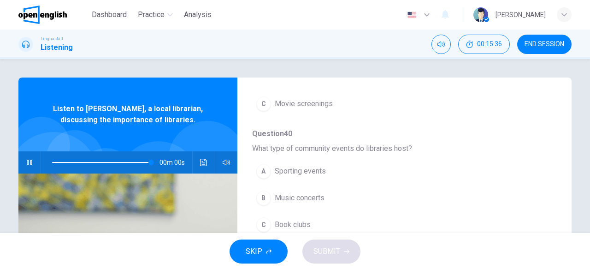
type input "*"
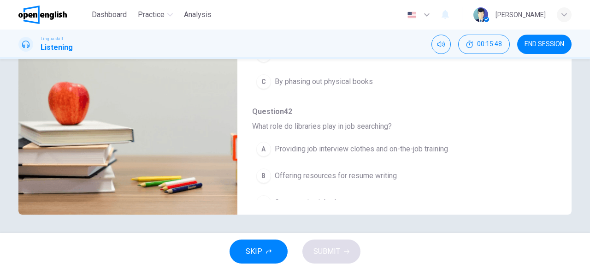
scroll to position [0, 0]
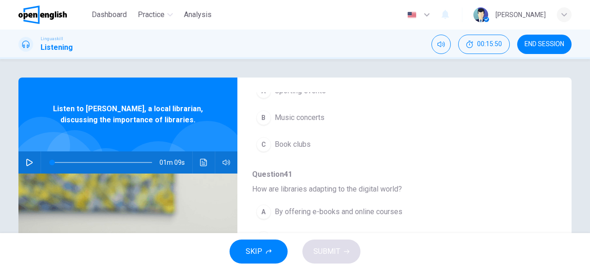
click at [532, 41] on span "END SESSION" at bounding box center [545, 44] width 40 height 7
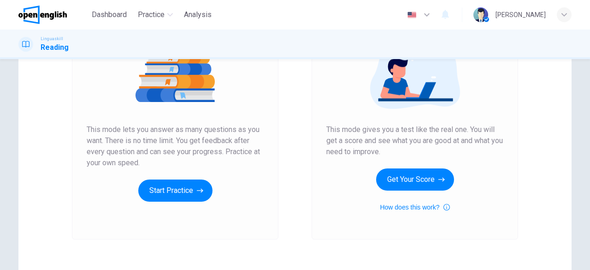
scroll to position [176, 0]
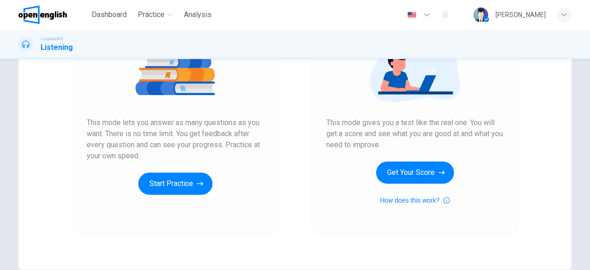
scroll to position [128, 0]
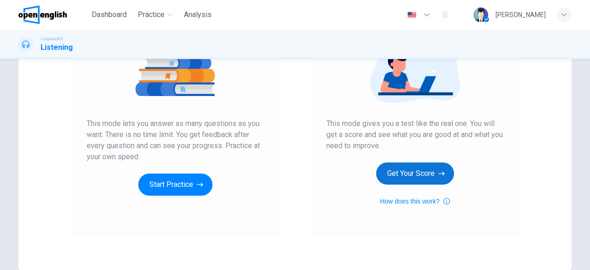
click at [423, 177] on button "Get Your Score" at bounding box center [415, 173] width 78 height 22
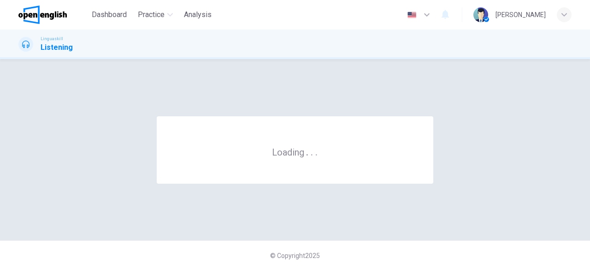
scroll to position [0, 0]
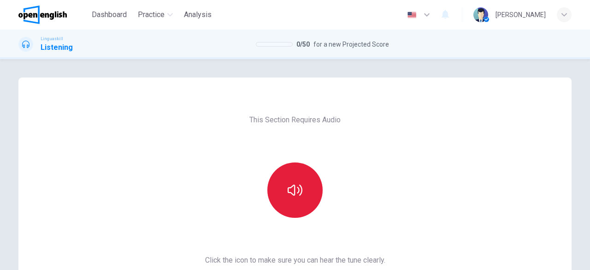
click at [296, 199] on button "button" at bounding box center [294, 189] width 55 height 55
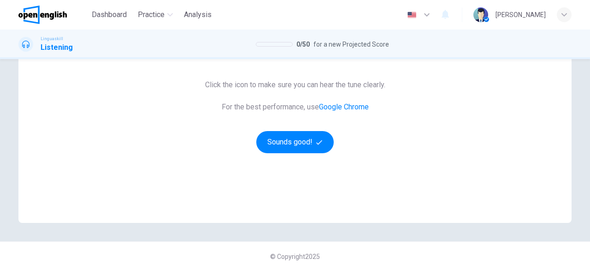
scroll to position [176, 0]
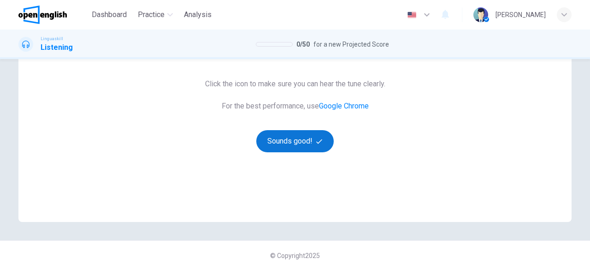
click at [290, 139] on button "Sounds good!" at bounding box center [294, 141] width 77 height 22
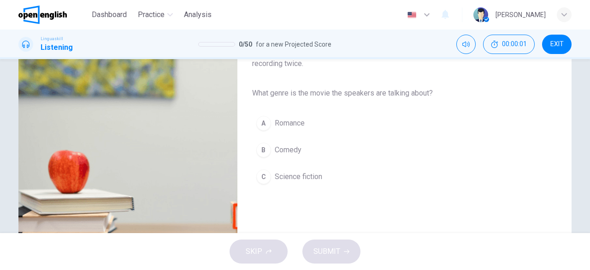
scroll to position [0, 0]
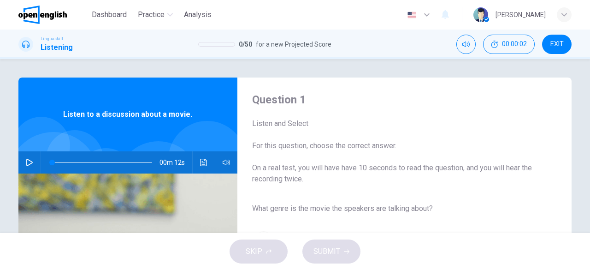
click at [43, 9] on img at bounding box center [42, 15] width 48 height 18
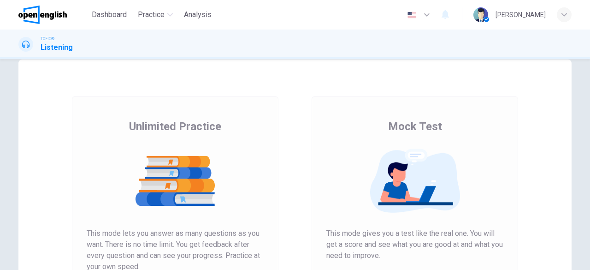
scroll to position [12, 0]
